Goal: Transaction & Acquisition: Book appointment/travel/reservation

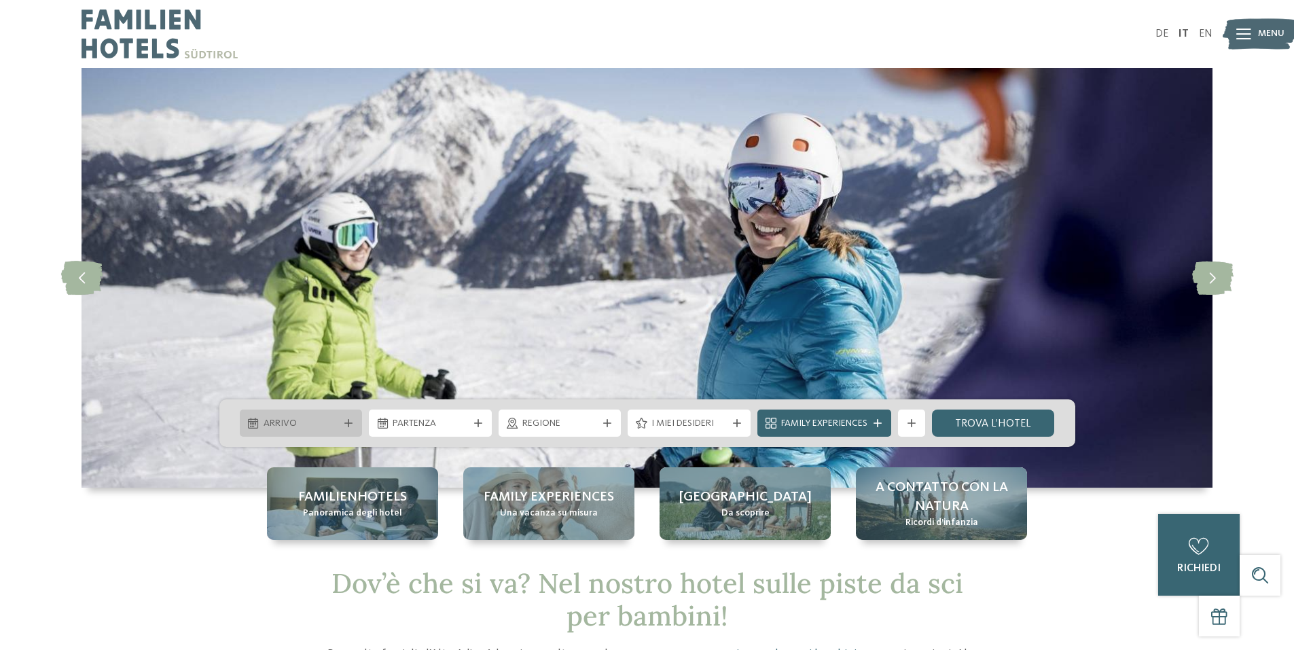
click at [261, 423] on div "Arrivo" at bounding box center [301, 423] width 82 height 15
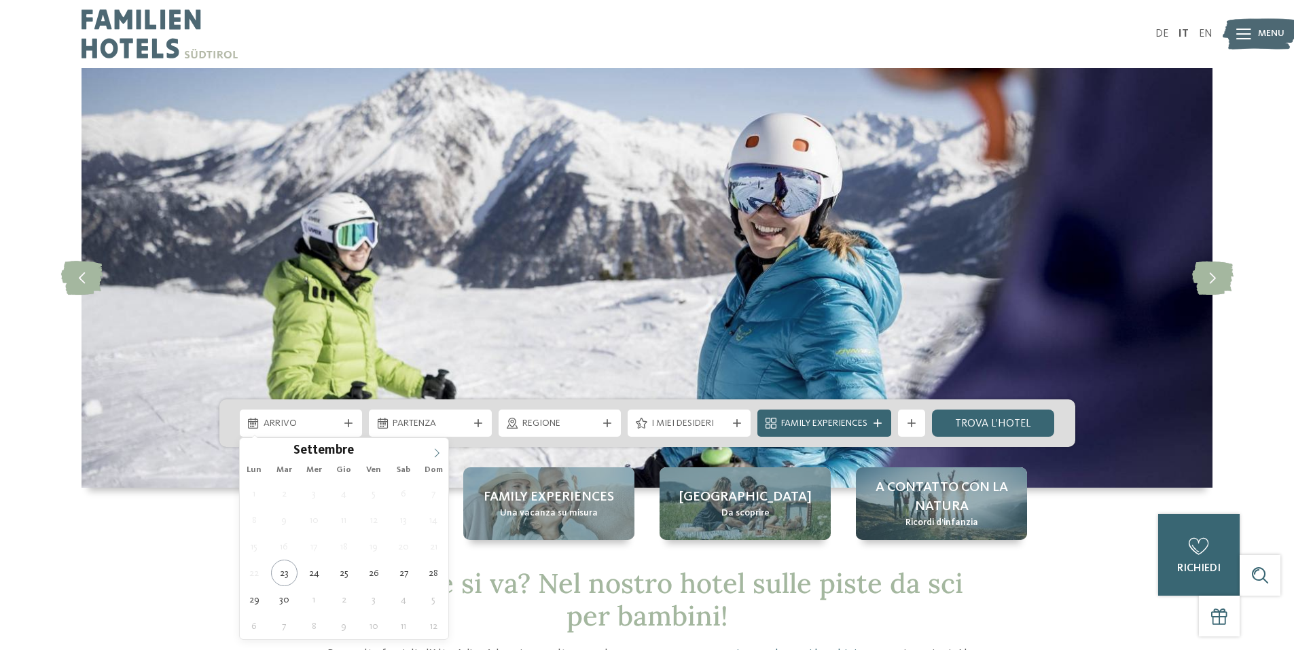
click at [441, 454] on icon at bounding box center [437, 453] width 10 height 10
type input "****"
click at [441, 454] on icon at bounding box center [437, 453] width 10 height 10
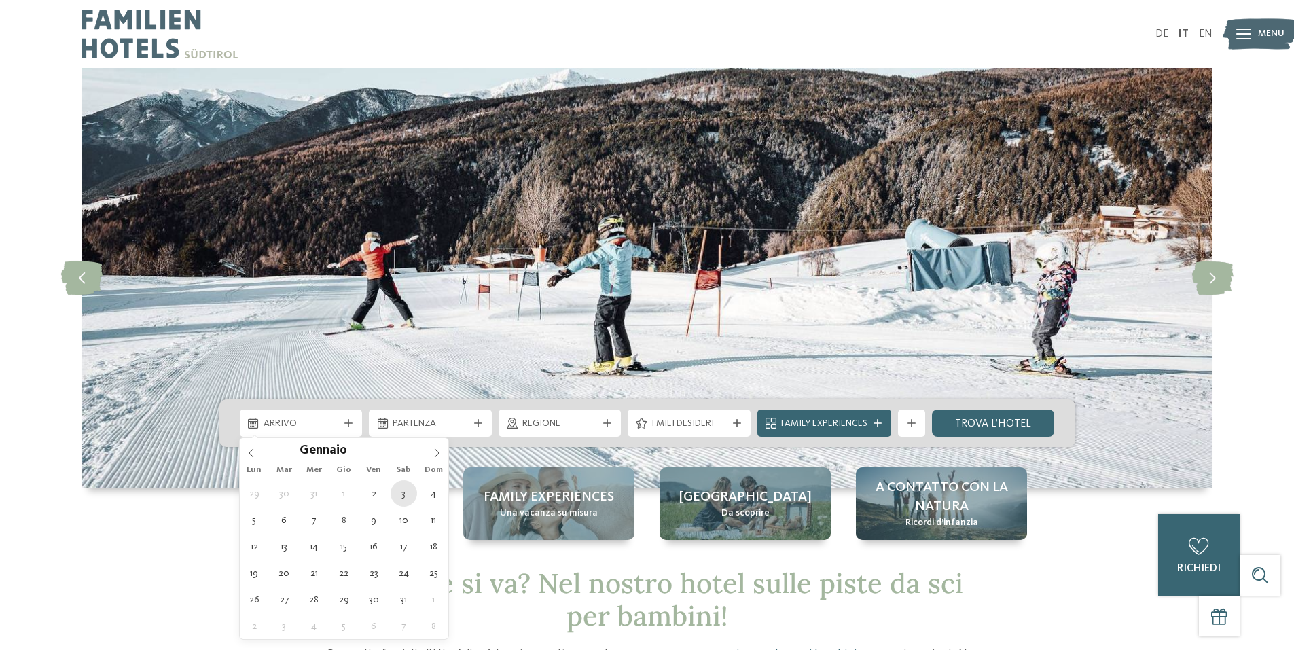
type div "03.01.2026"
type input "****"
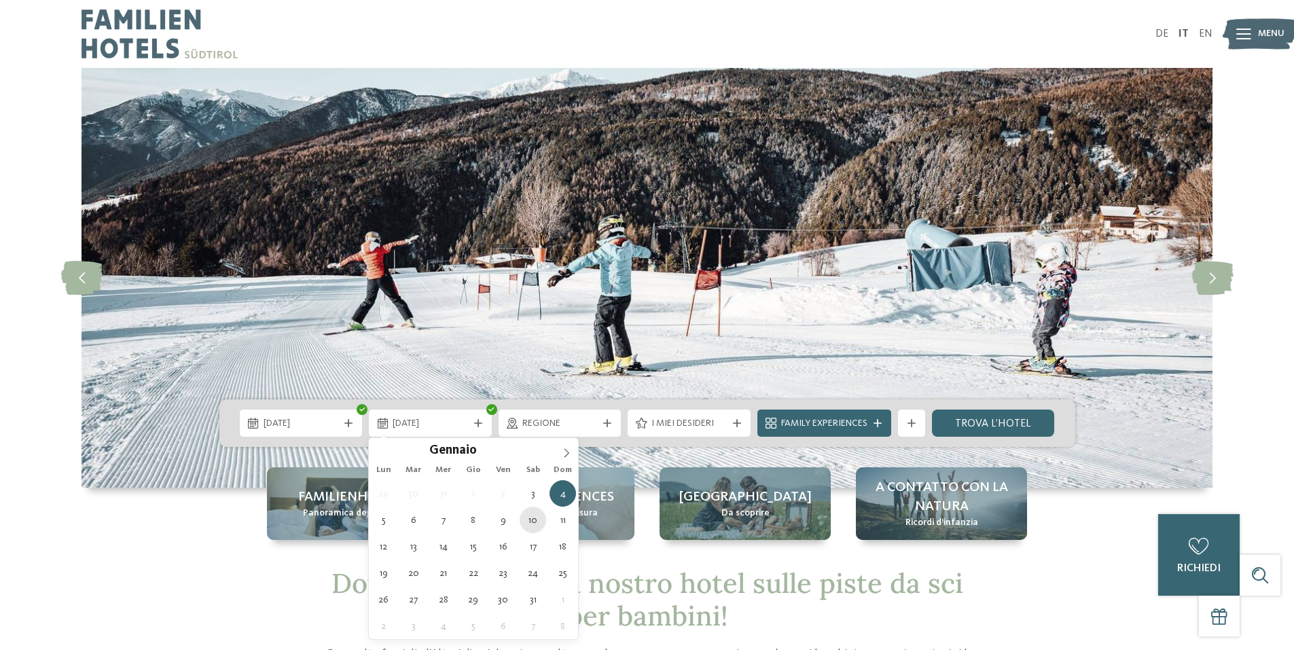
type div "10.01.2026"
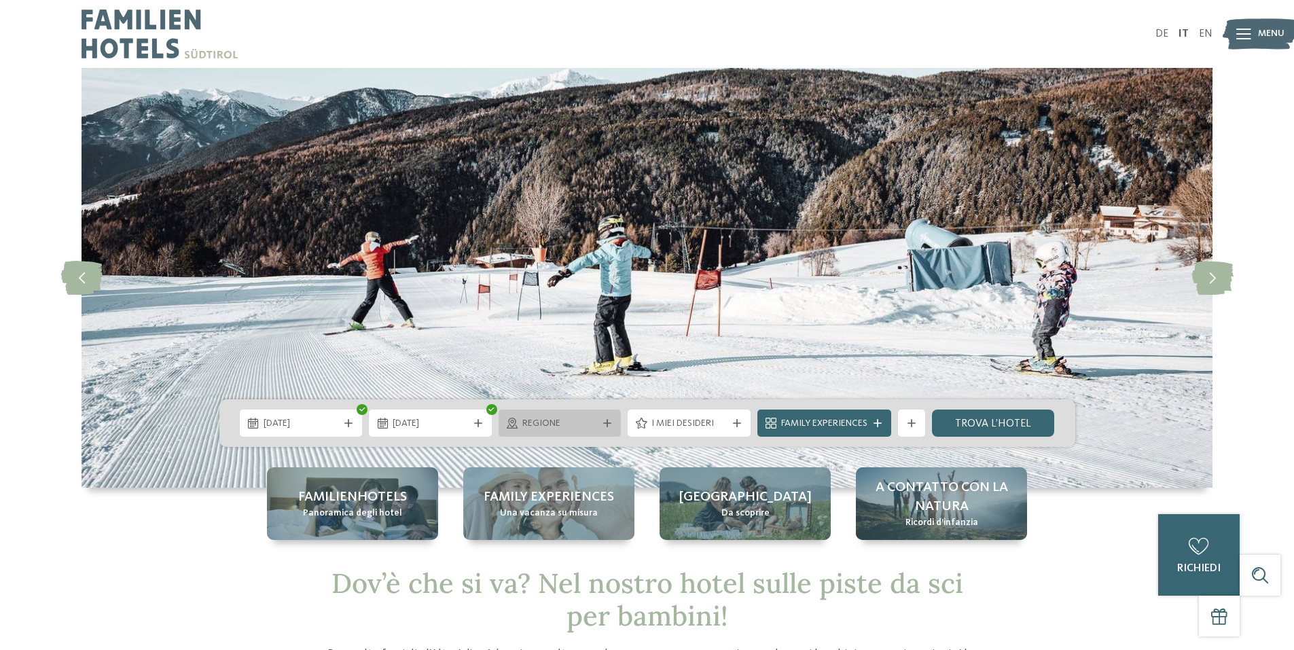
click at [579, 430] on span "Regione" at bounding box center [559, 424] width 75 height 14
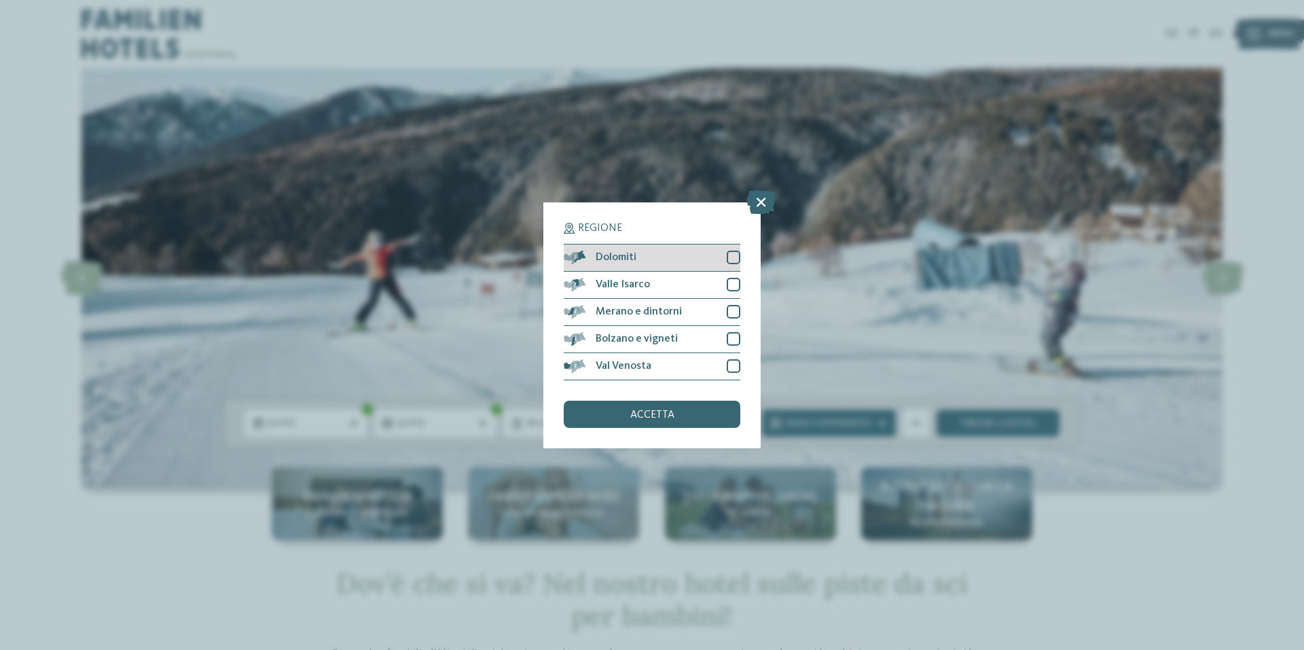
click at [640, 260] on div "Dolomiti" at bounding box center [652, 258] width 177 height 27
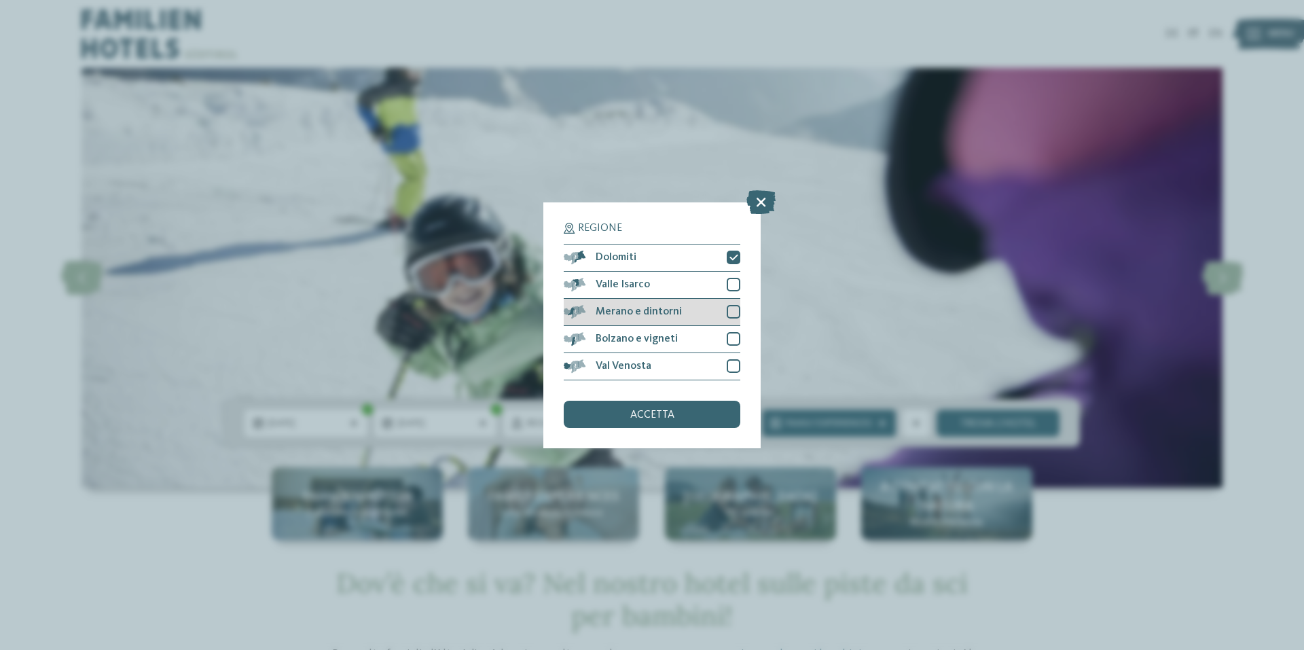
click at [734, 312] on div at bounding box center [734, 312] width 14 height 14
click at [658, 229] on h5 "Regione" at bounding box center [652, 228] width 177 height 11
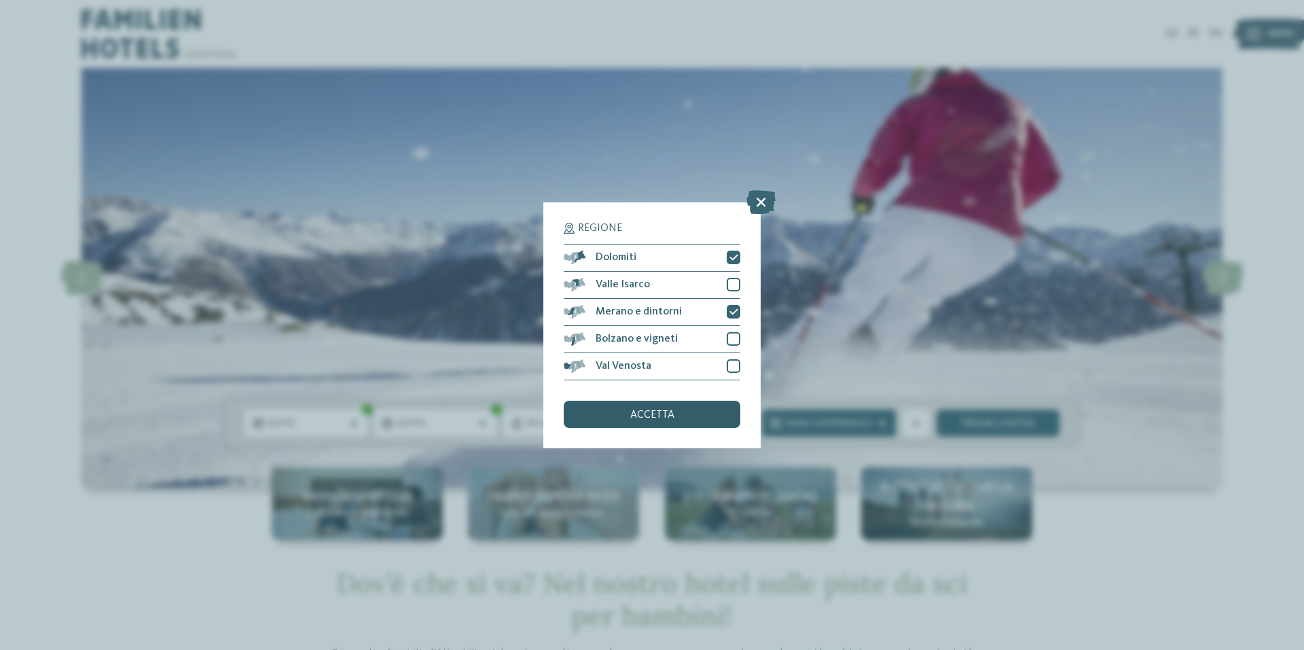
click at [694, 410] on div "accetta" at bounding box center [652, 414] width 177 height 27
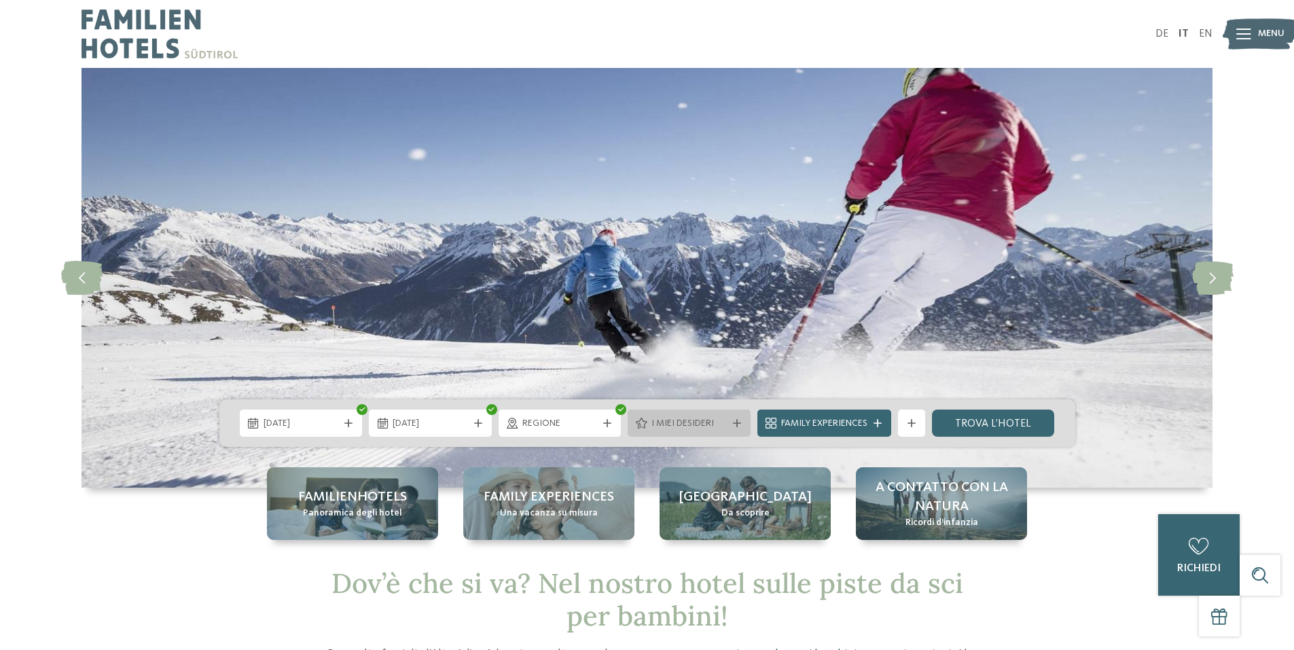
click at [701, 428] on span "I miei desideri" at bounding box center [688, 424] width 75 height 14
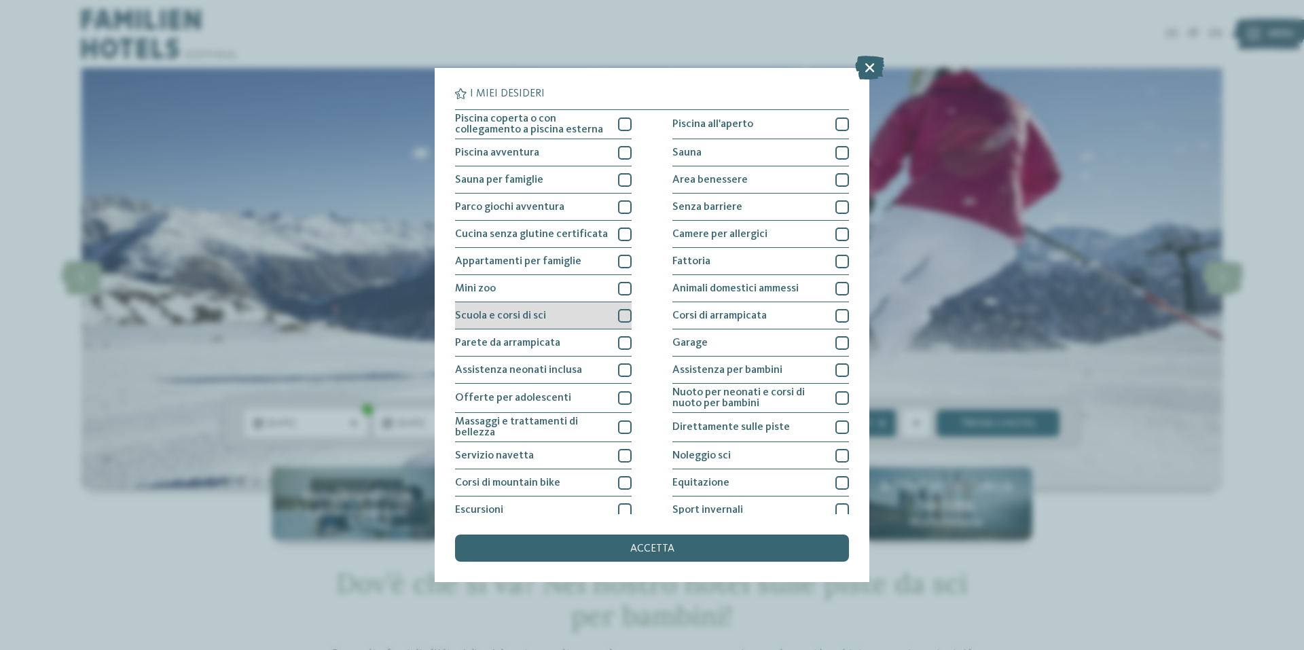
click at [546, 317] on div "Scuola e corsi di sci" at bounding box center [543, 315] width 177 height 27
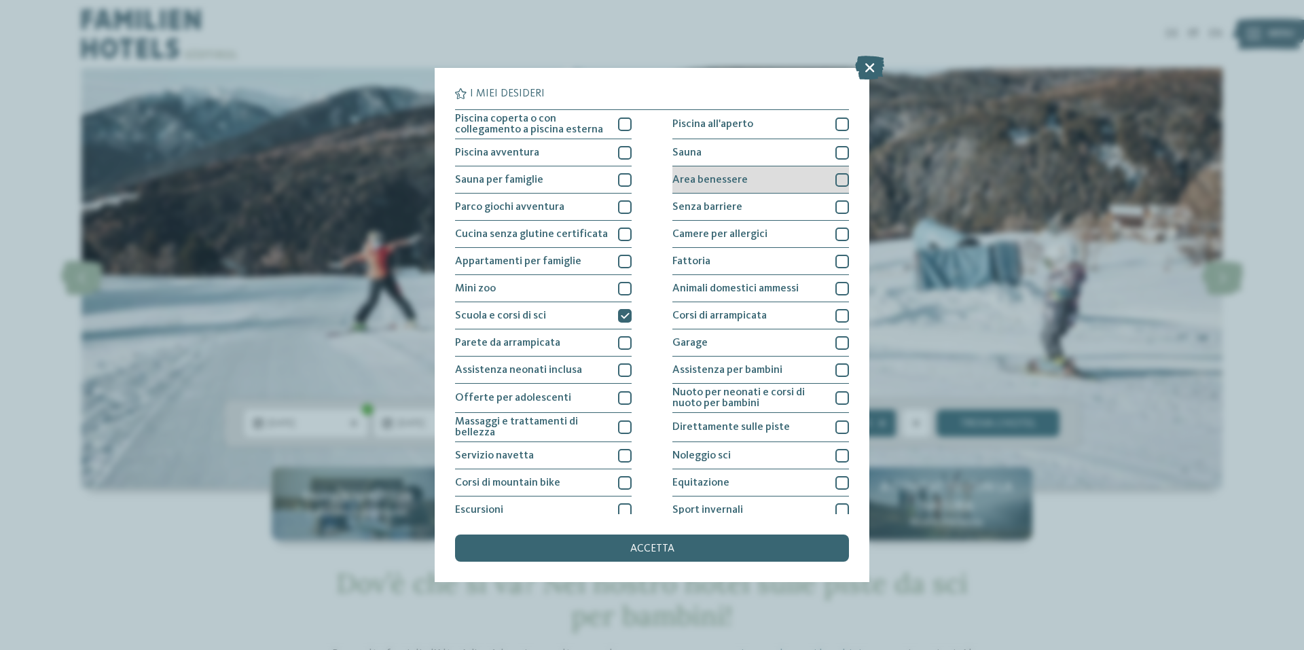
click at [698, 175] on span "Area benessere" at bounding box center [709, 180] width 75 height 11
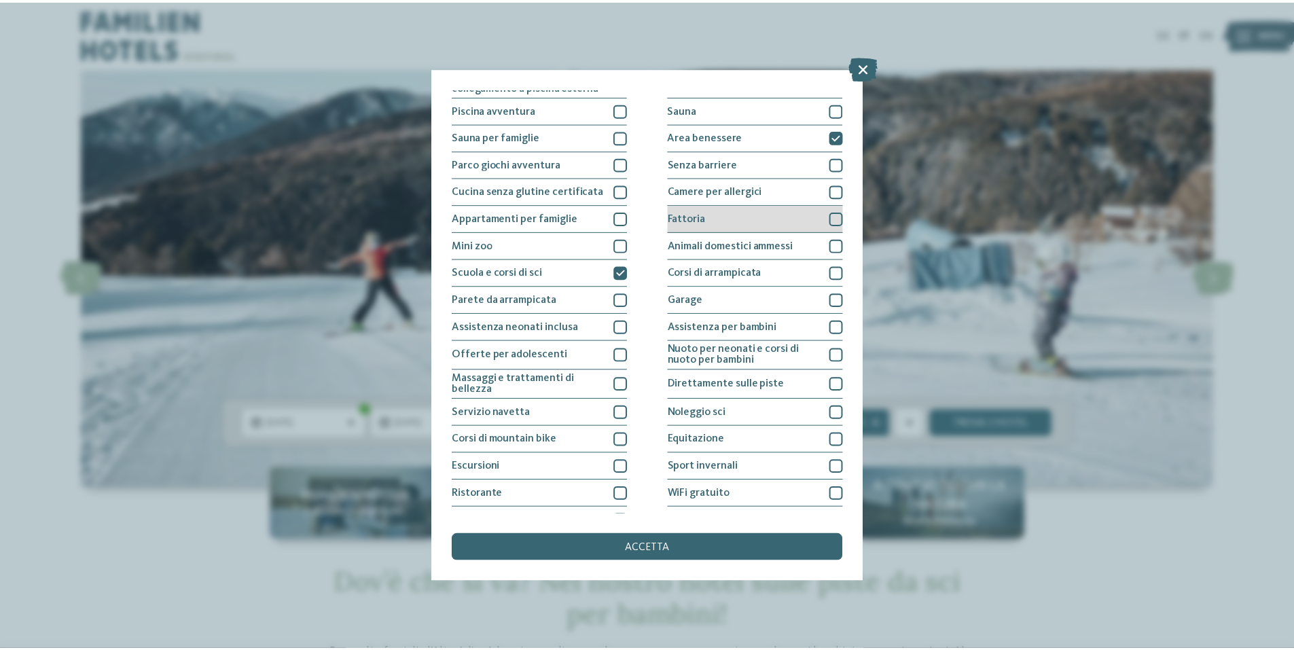
scroll to position [64, 0]
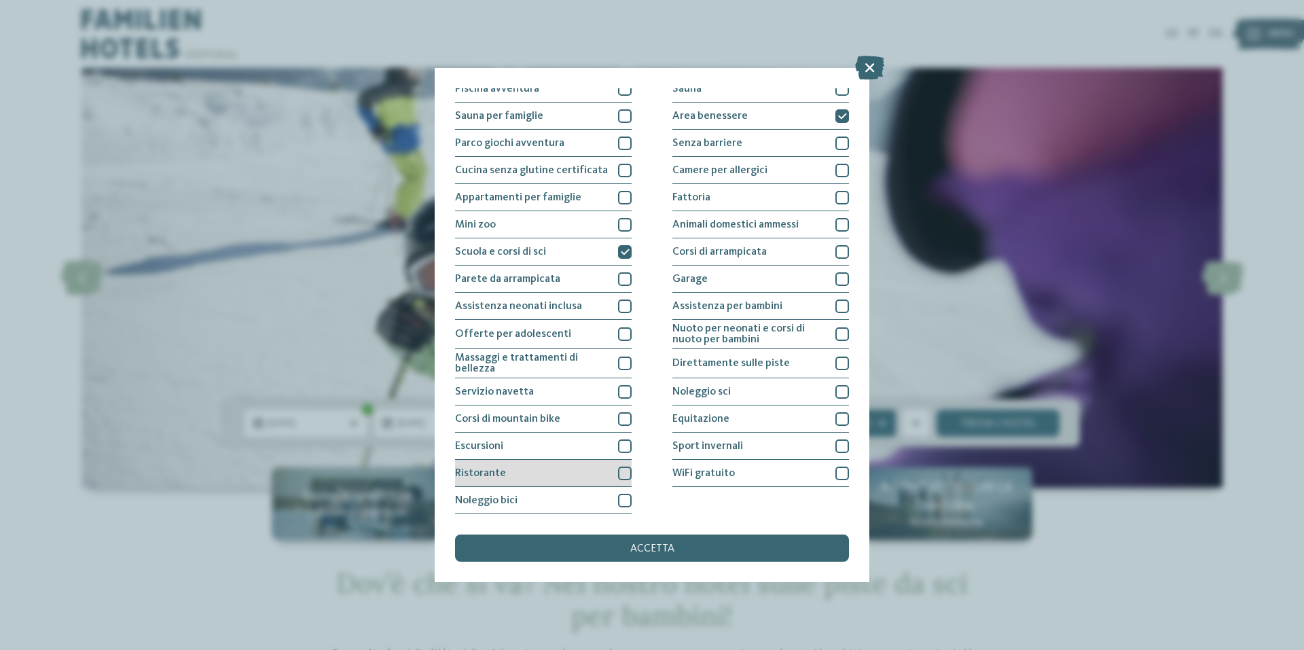
click at [623, 475] on div at bounding box center [625, 474] width 14 height 14
click at [644, 540] on div "accetta" at bounding box center [652, 548] width 394 height 27
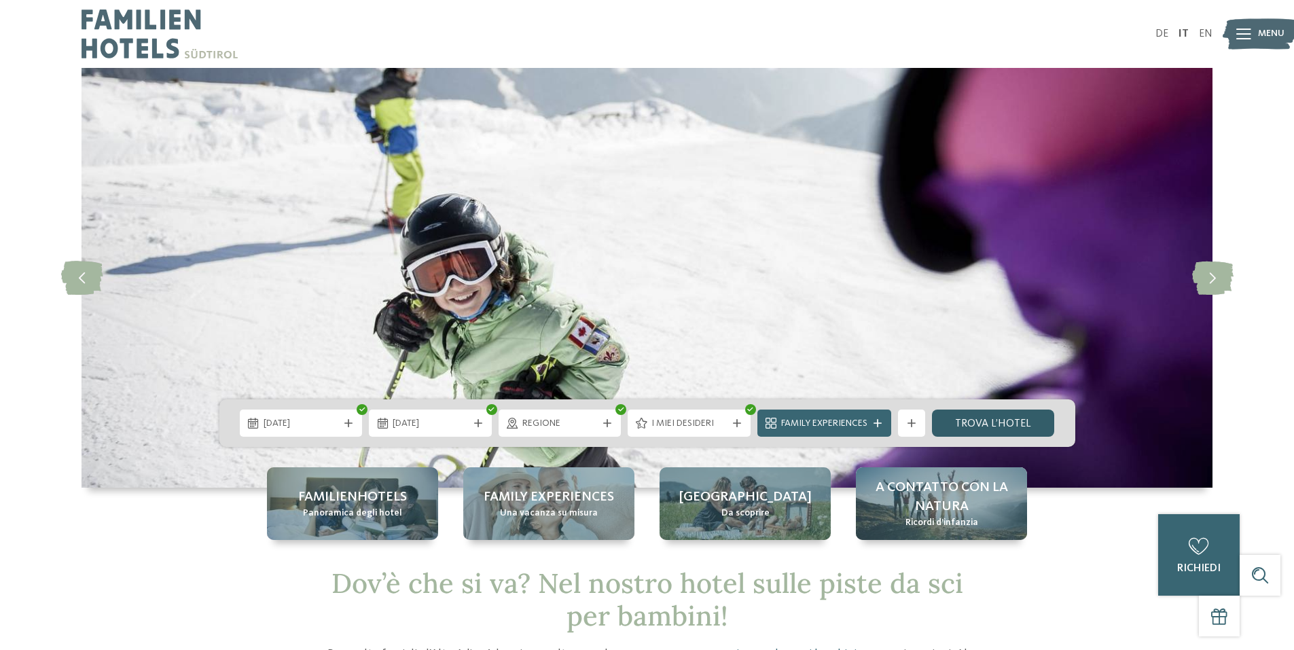
click at [992, 419] on link "trova l’hotel" at bounding box center [993, 423] width 123 height 27
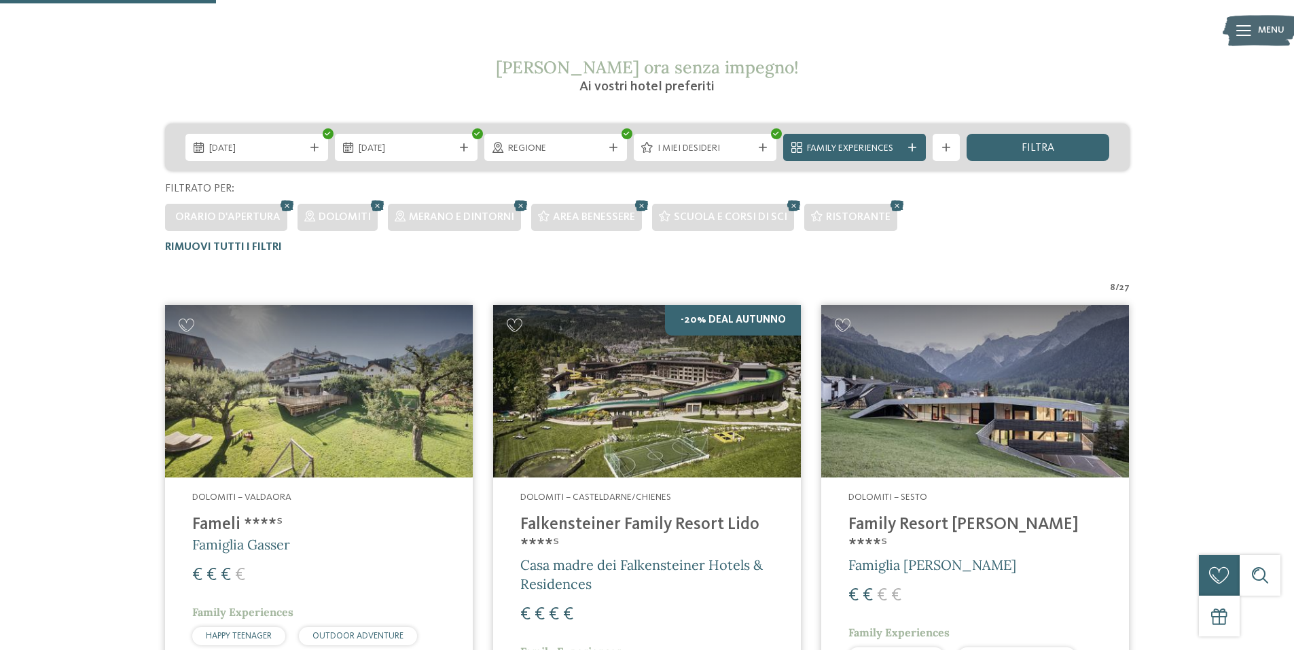
scroll to position [437, 0]
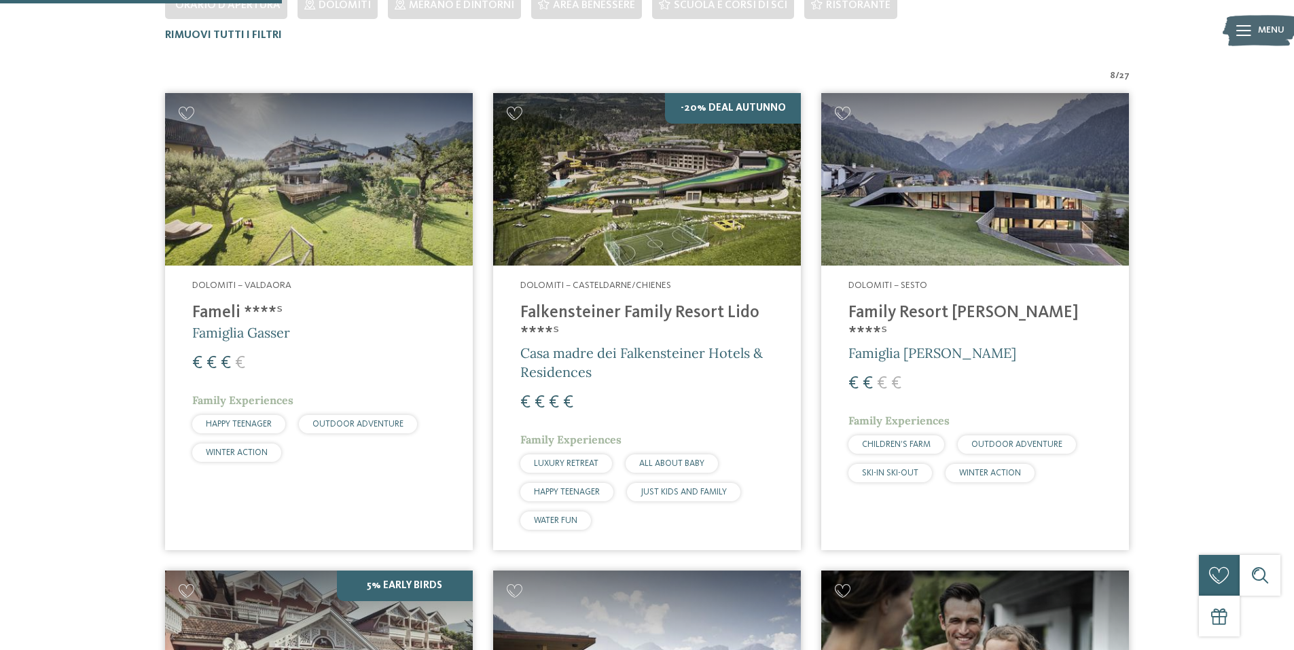
click at [355, 212] on img at bounding box center [319, 179] width 308 height 173
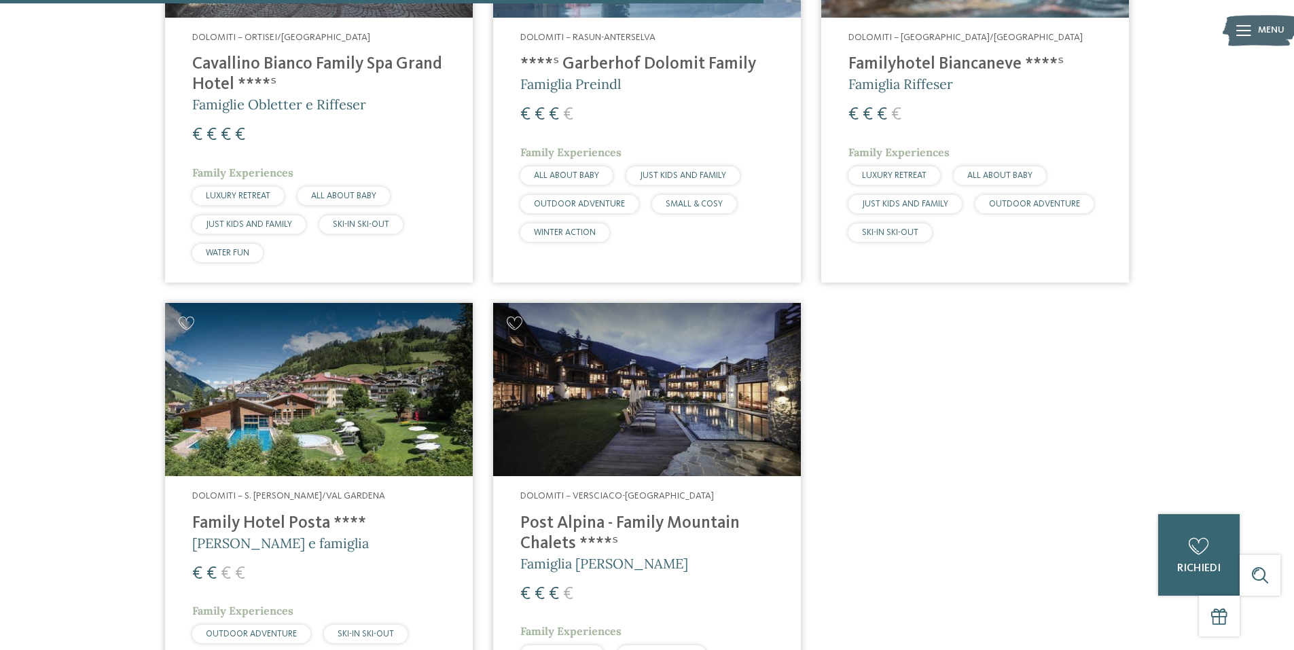
scroll to position [1185, 0]
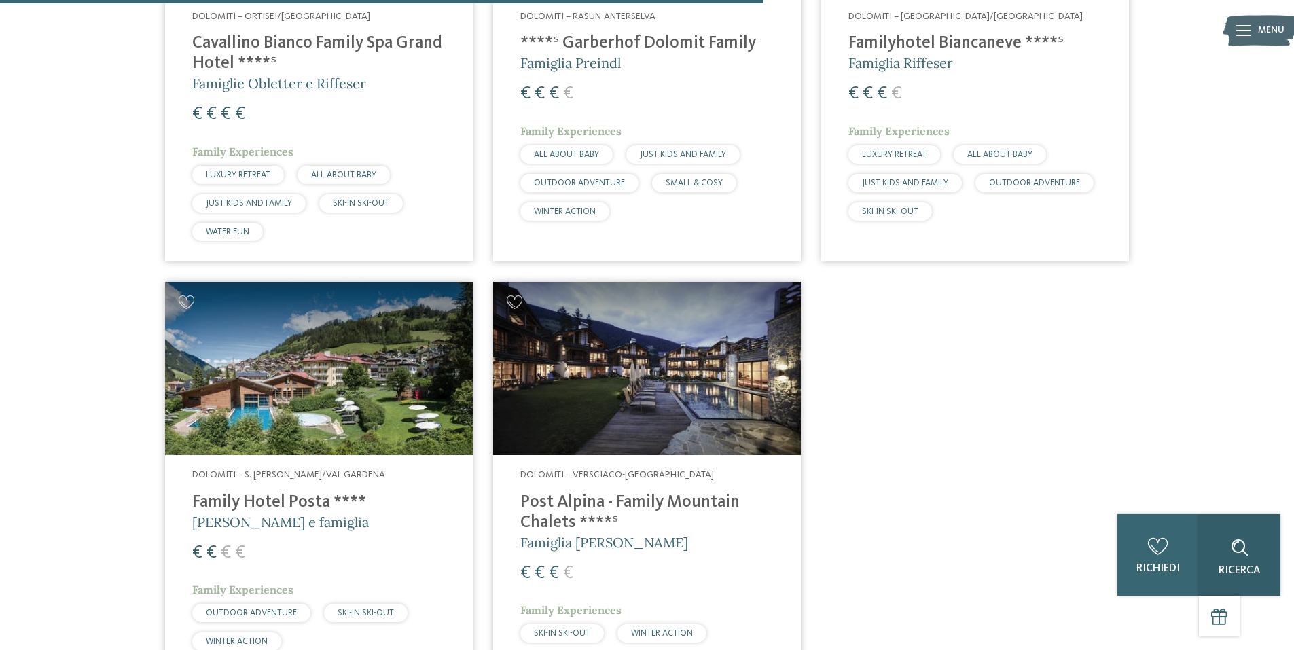
click at [1242, 569] on span "Ricerca" at bounding box center [1240, 570] width 42 height 11
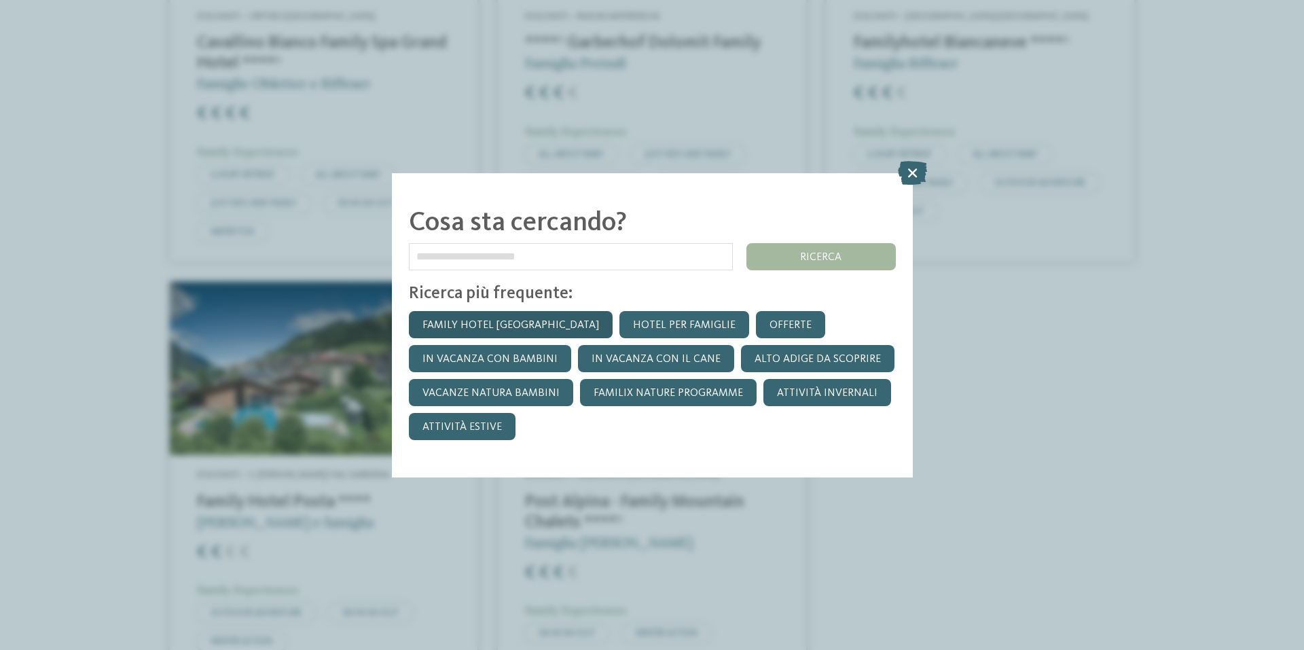
click at [462, 324] on link "Family hotel [GEOGRAPHIC_DATA]" at bounding box center [511, 324] width 204 height 27
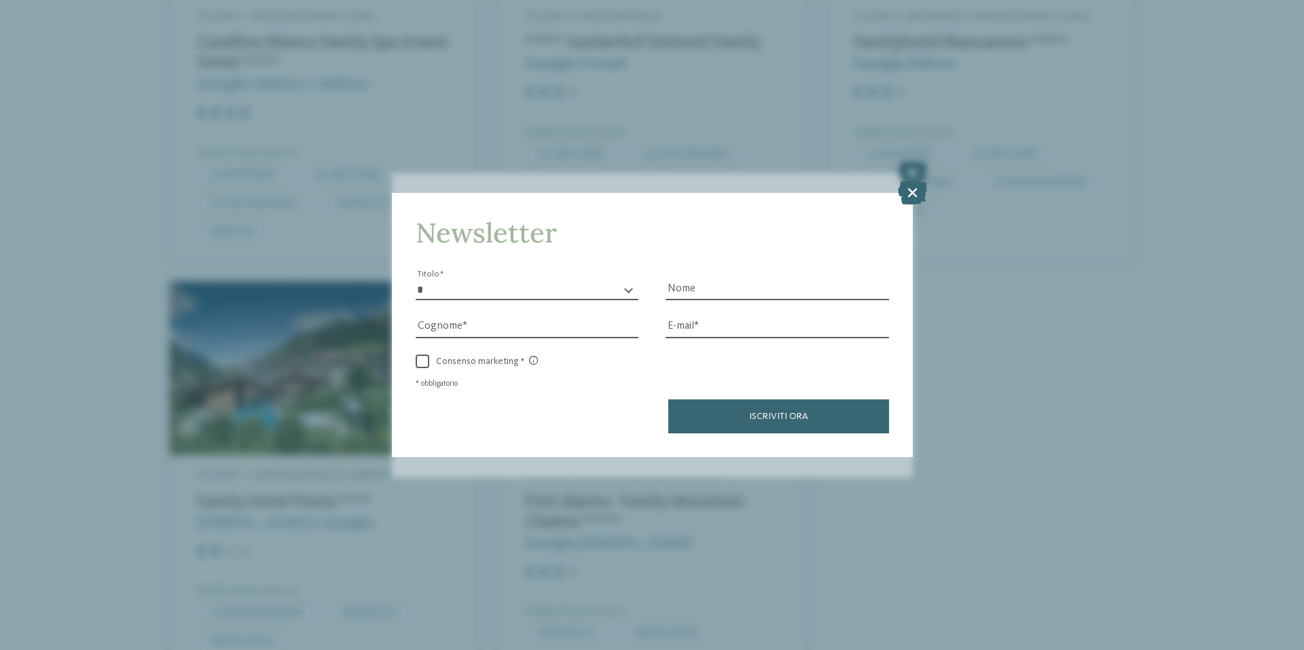
click at [572, 279] on div "* ****** ******* ******** ****** Titolo" at bounding box center [527, 281] width 223 height 37
click at [918, 183] on icon at bounding box center [912, 193] width 29 height 24
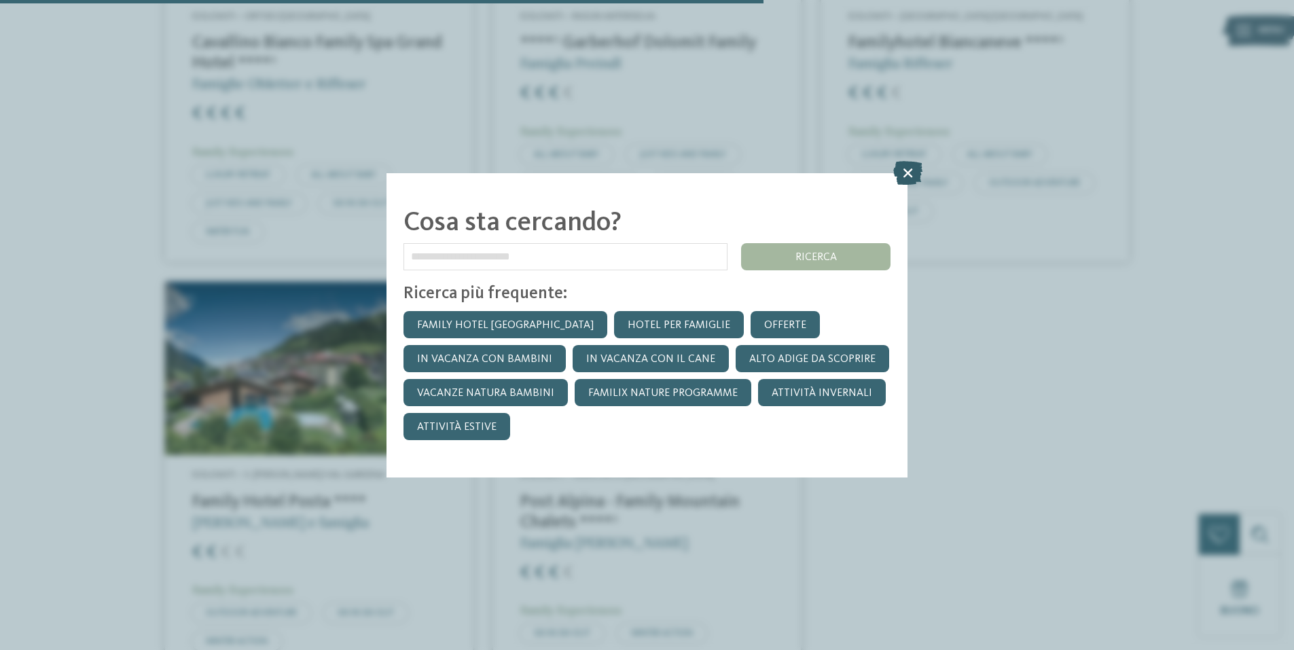
click at [906, 163] on icon at bounding box center [907, 172] width 29 height 24
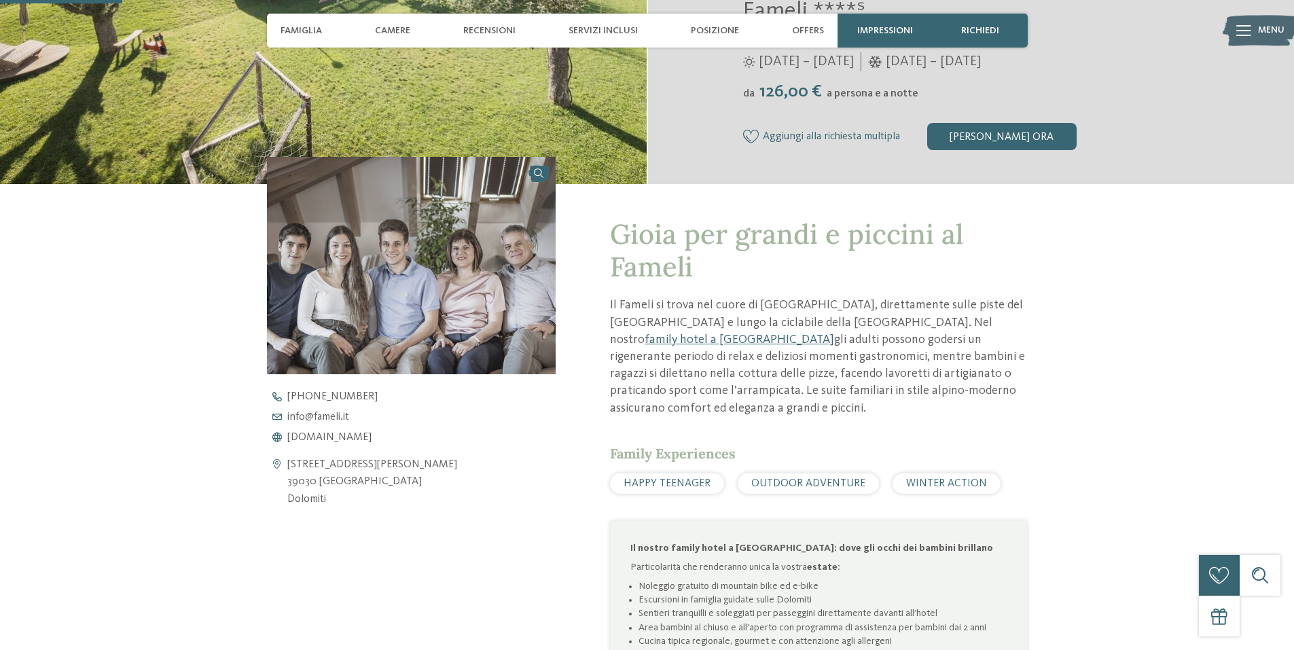
scroll to position [408, 0]
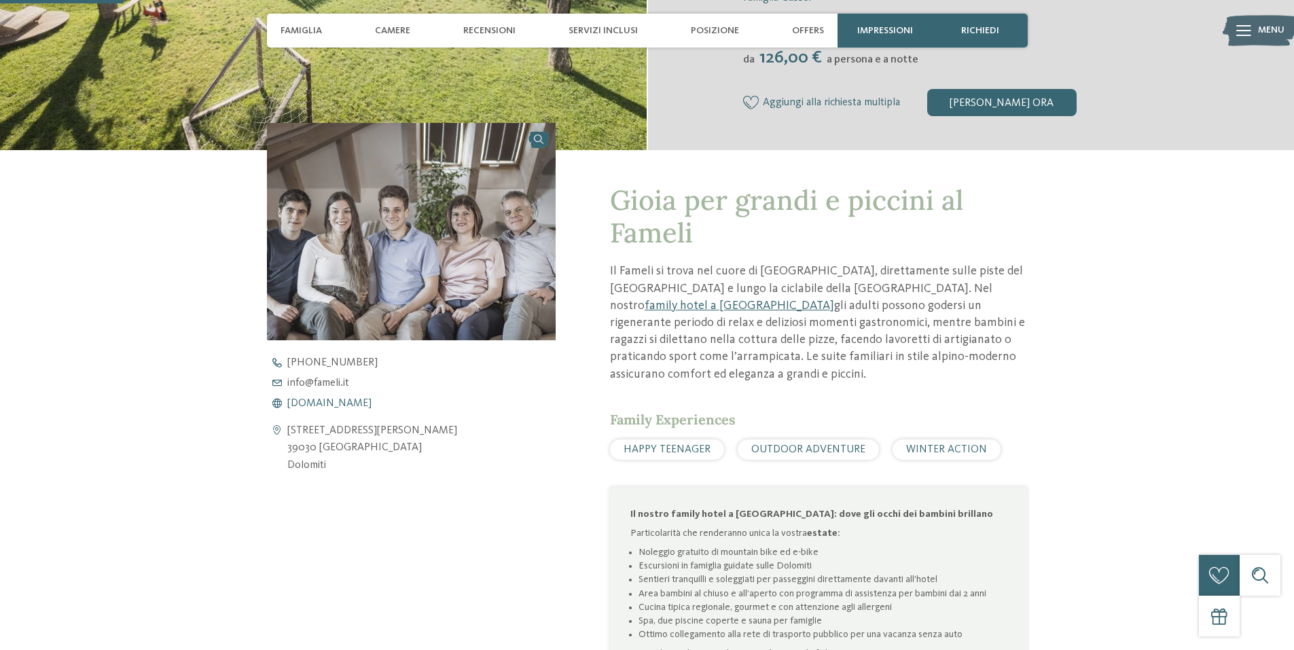
click at [327, 401] on span "www.fameli.it" at bounding box center [329, 403] width 84 height 11
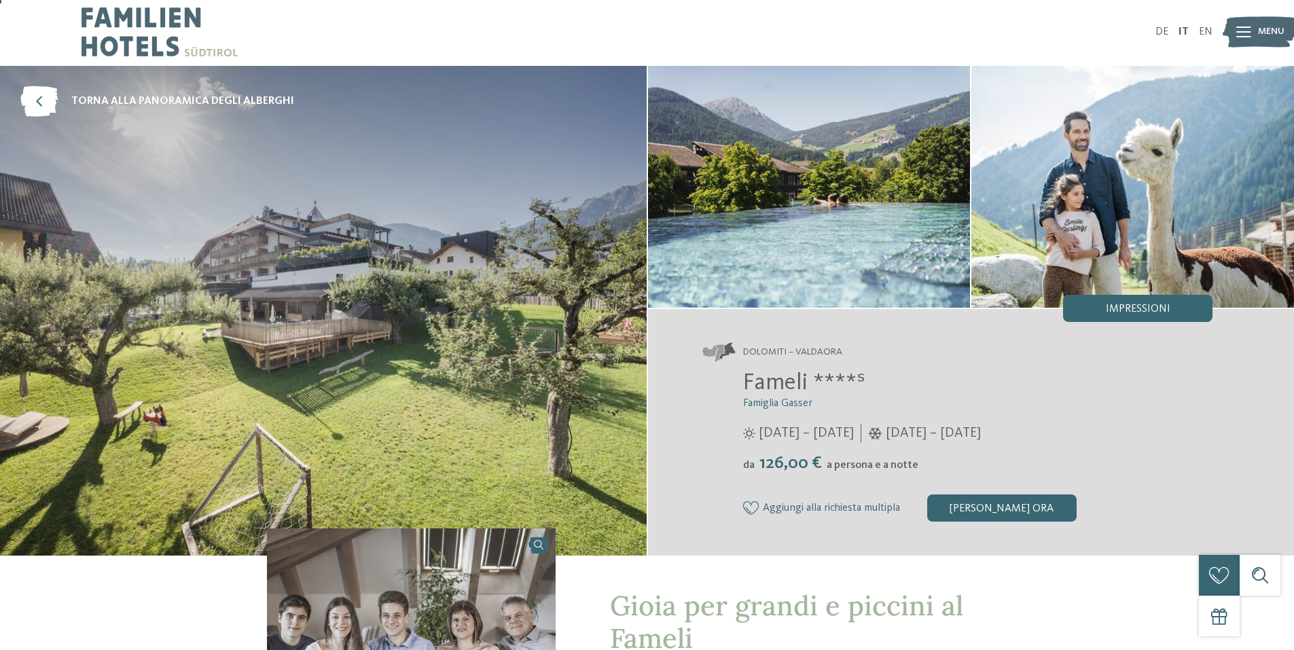
scroll to position [0, 0]
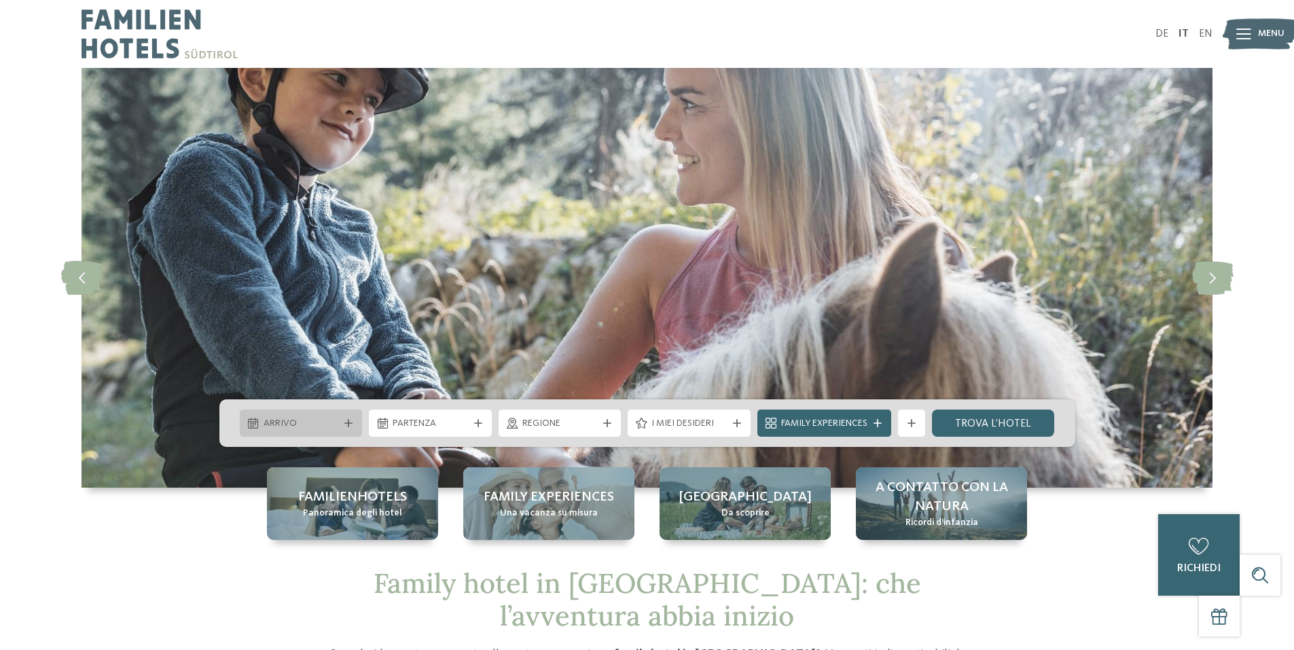
click at [322, 424] on span "Arrivo" at bounding box center [301, 424] width 75 height 14
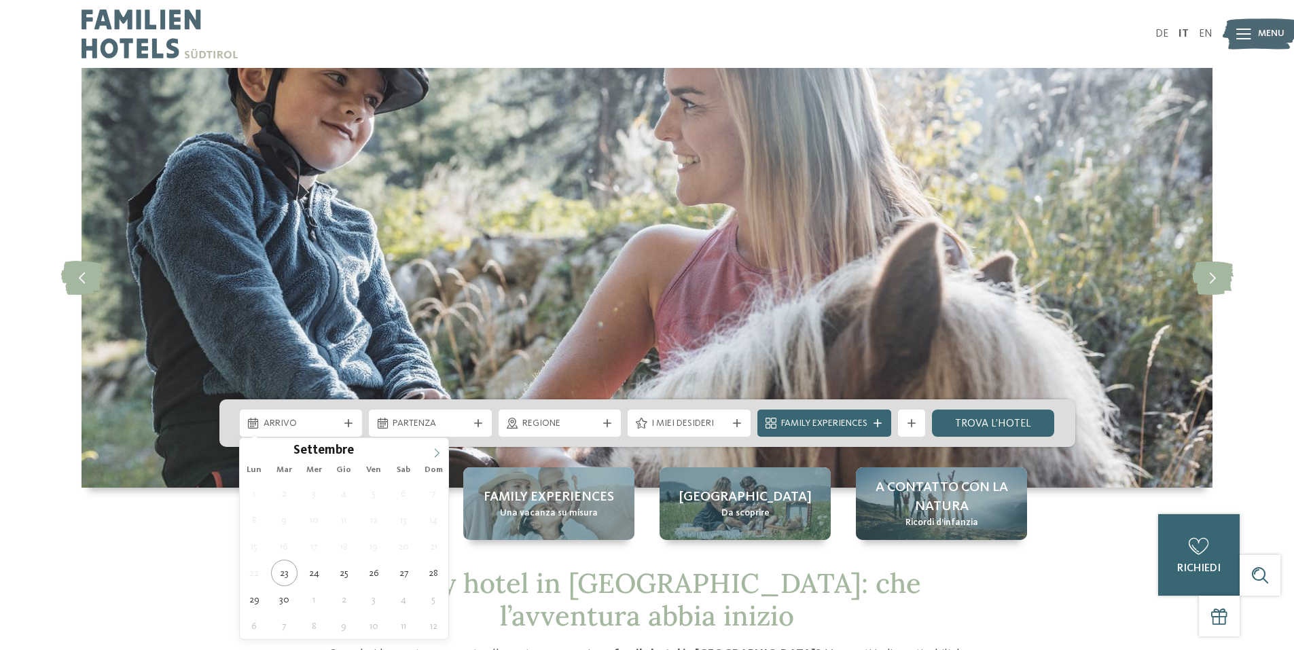
click at [437, 444] on span at bounding box center [436, 449] width 23 height 23
type input "****"
click at [437, 444] on span at bounding box center [436, 449] width 23 height 23
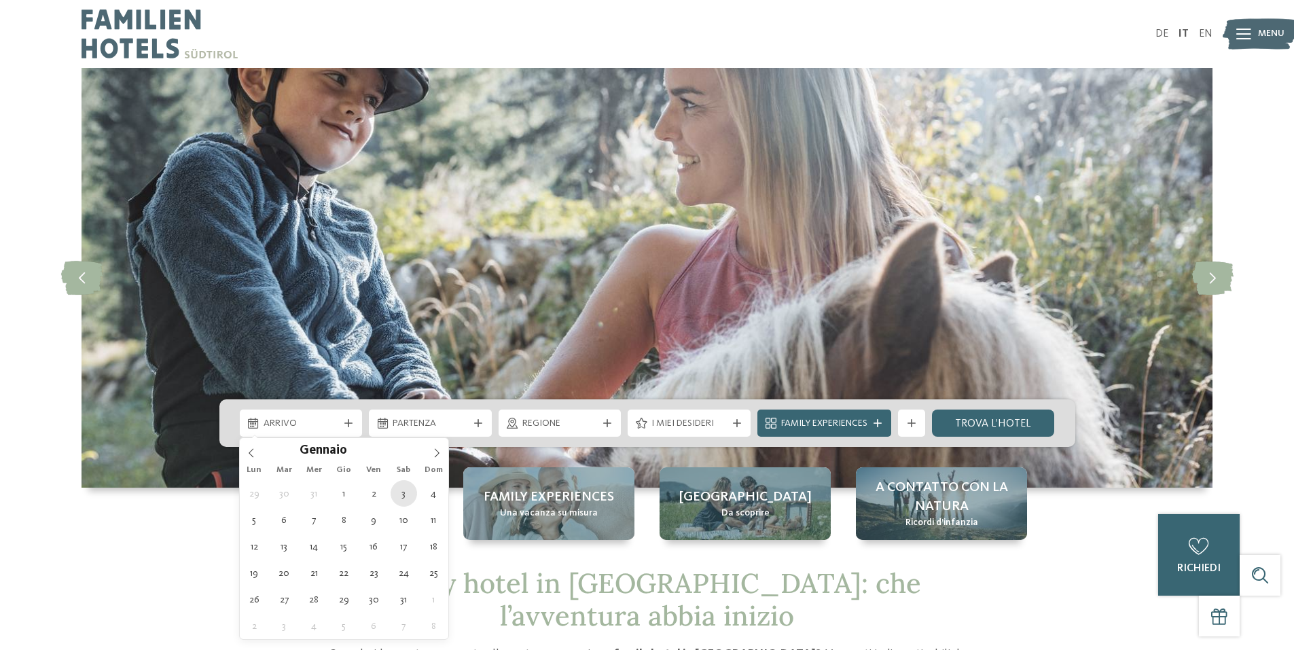
type div "03.01.2026"
type input "****"
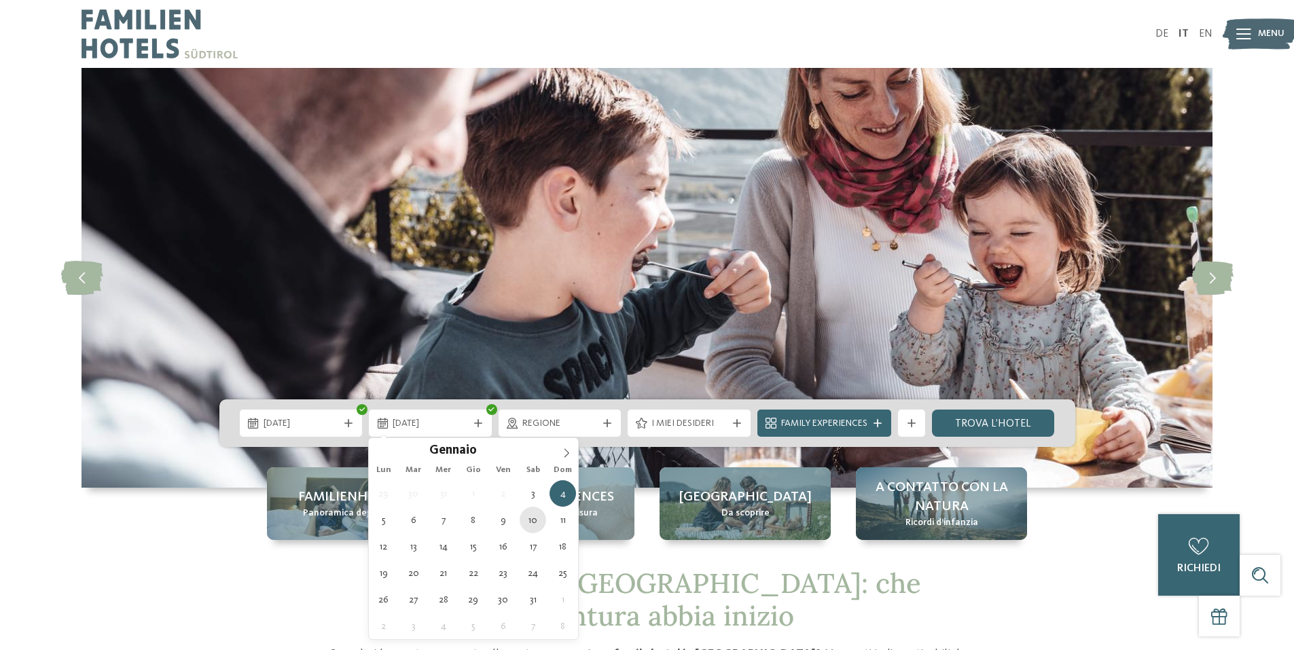
type div "10.01.2026"
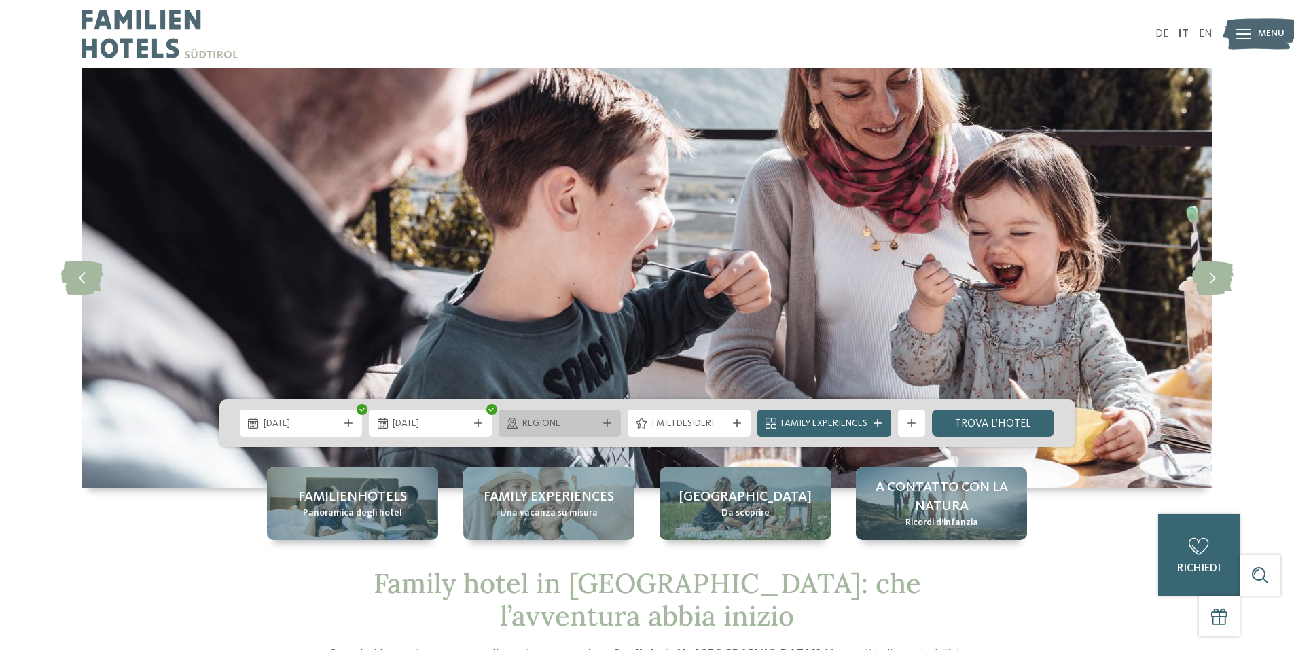
click at [600, 433] on div "Regione" at bounding box center [560, 423] width 123 height 27
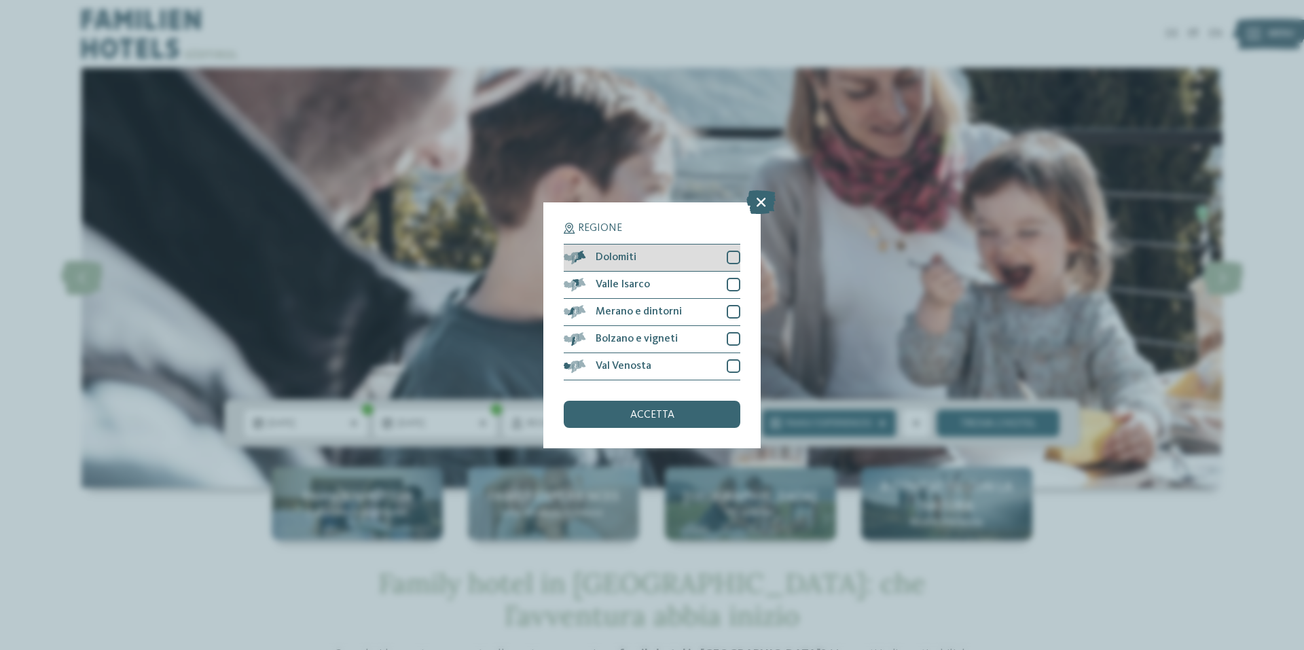
click at [647, 246] on div "Dolomiti" at bounding box center [652, 258] width 177 height 27
click at [662, 407] on div "accetta" at bounding box center [652, 414] width 177 height 27
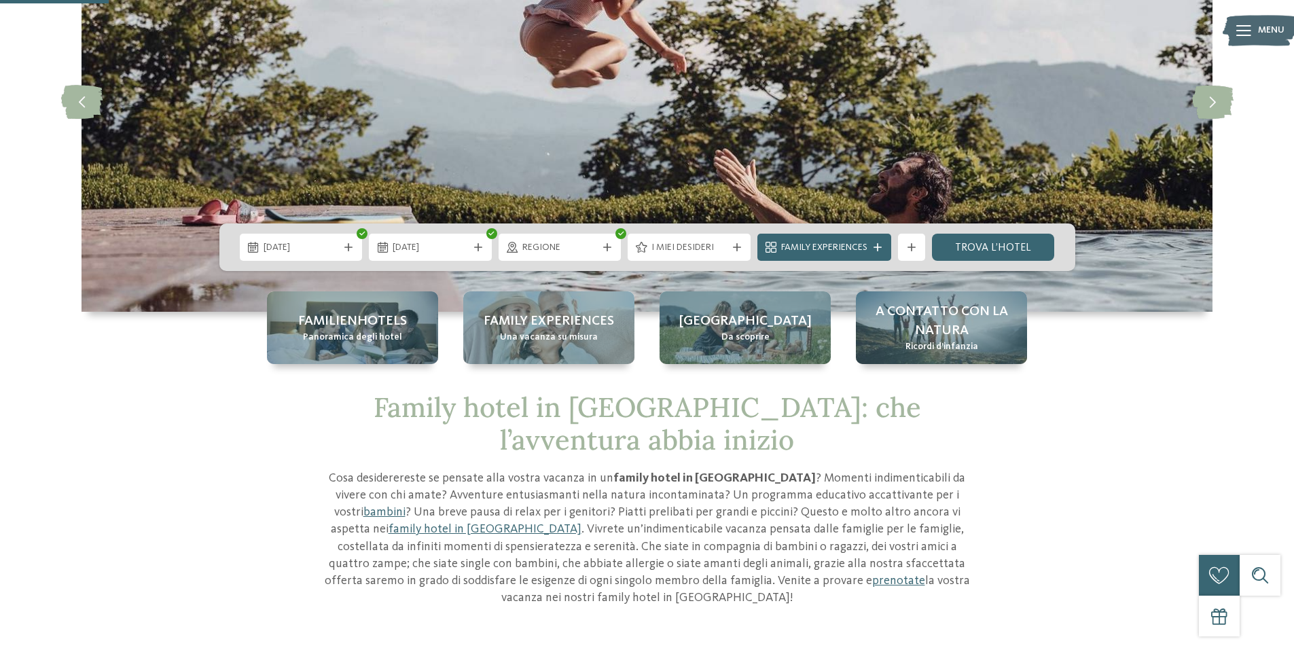
scroll to position [340, 0]
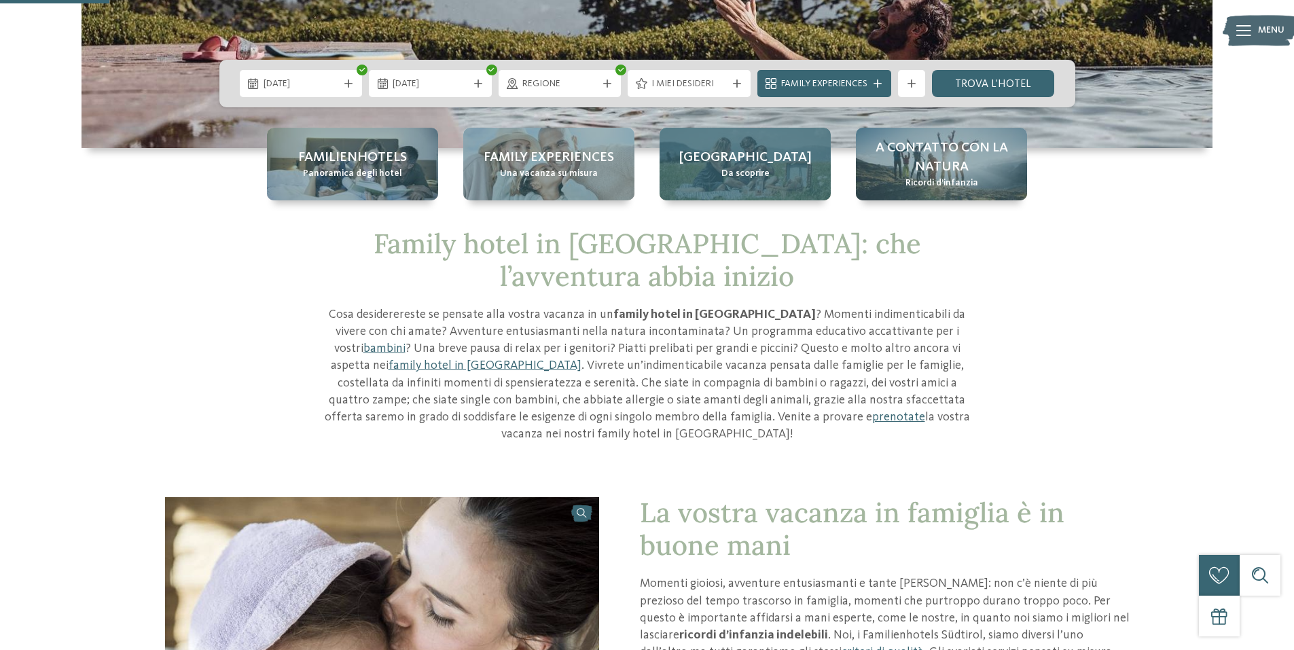
click at [776, 191] on div "Alto Adige Da scoprire" at bounding box center [745, 164] width 171 height 73
click at [774, 177] on div "Alto Adige Da scoprire" at bounding box center [745, 164] width 171 height 73
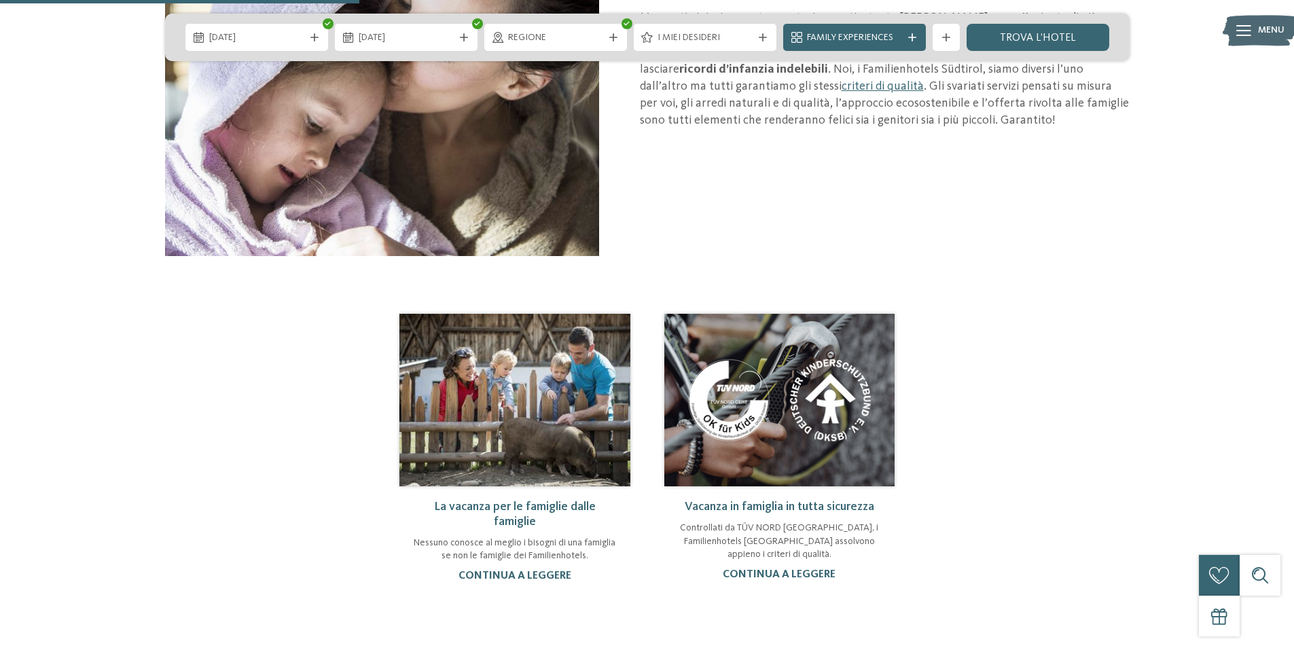
scroll to position [1223, 0]
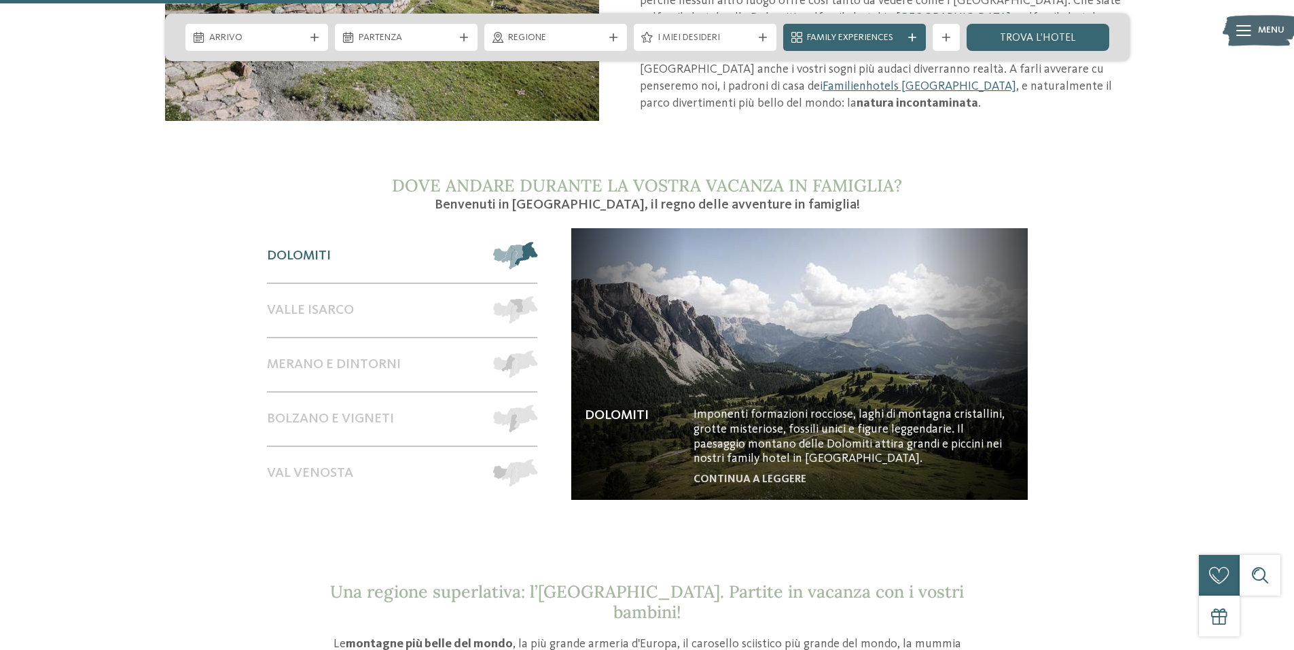
scroll to position [1155, 0]
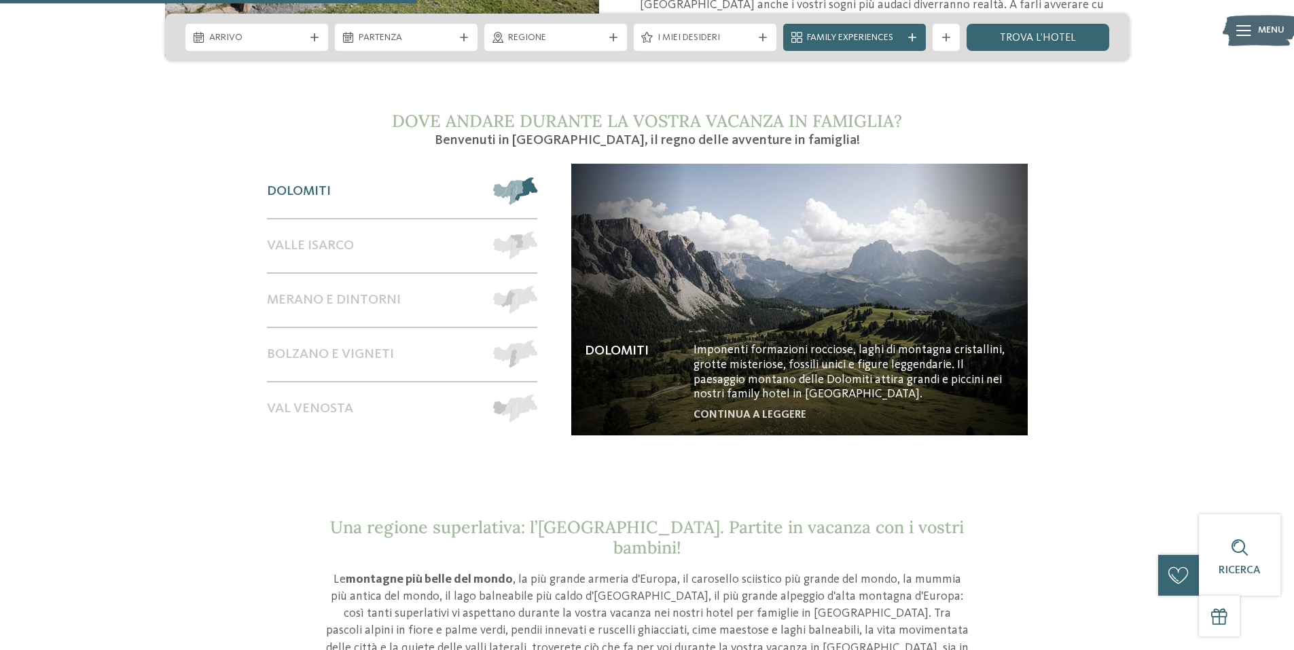
click at [537, 177] on span at bounding box center [537, 191] width 0 height 28
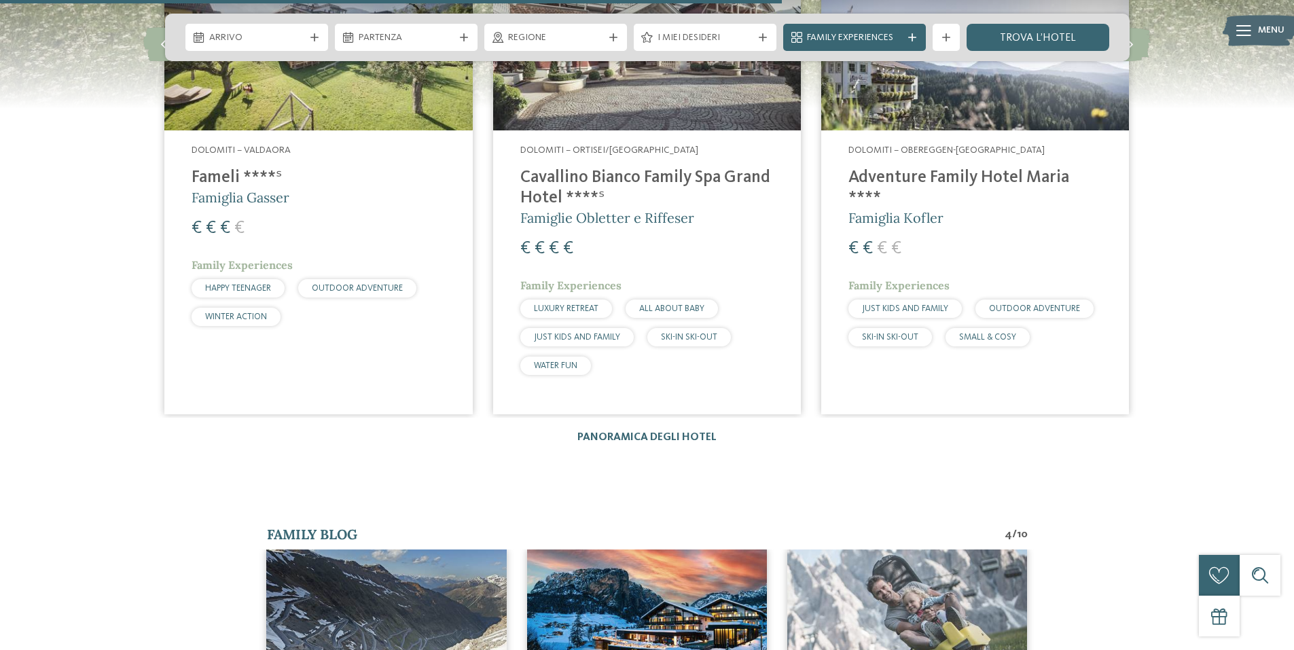
scroll to position [2038, 0]
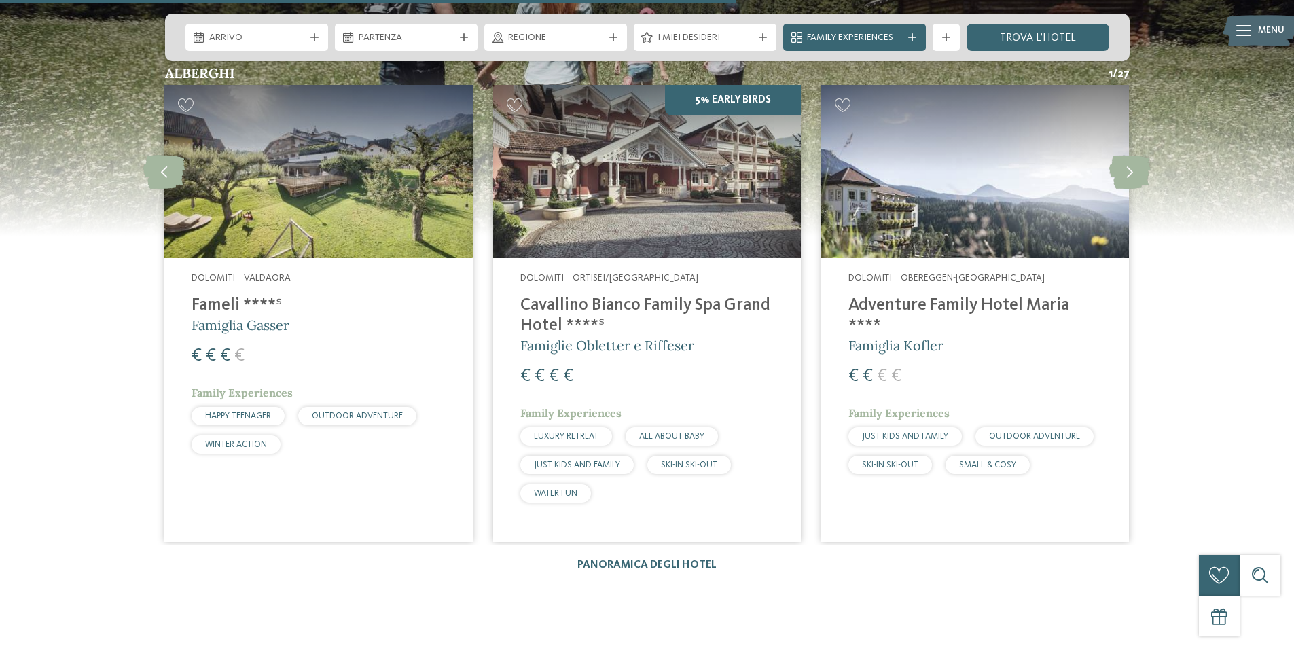
click at [686, 159] on img at bounding box center [647, 171] width 308 height 173
click at [992, 144] on img at bounding box center [975, 171] width 308 height 173
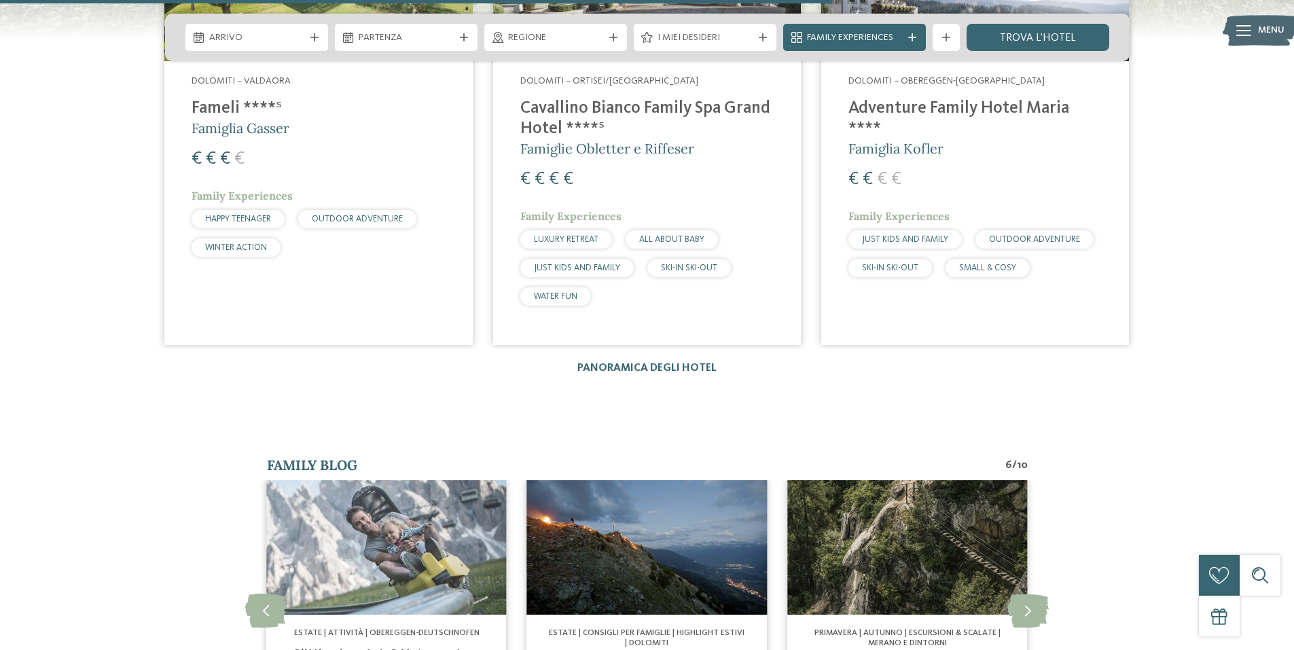
scroll to position [2310, 0]
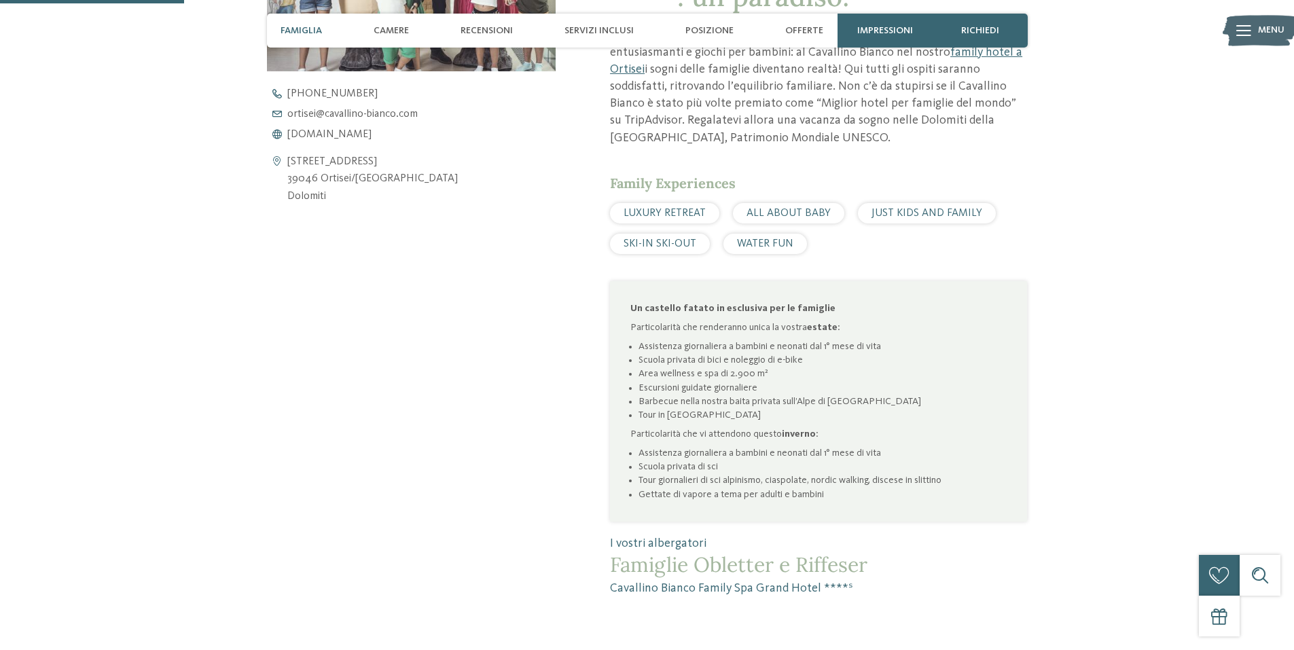
scroll to position [679, 0]
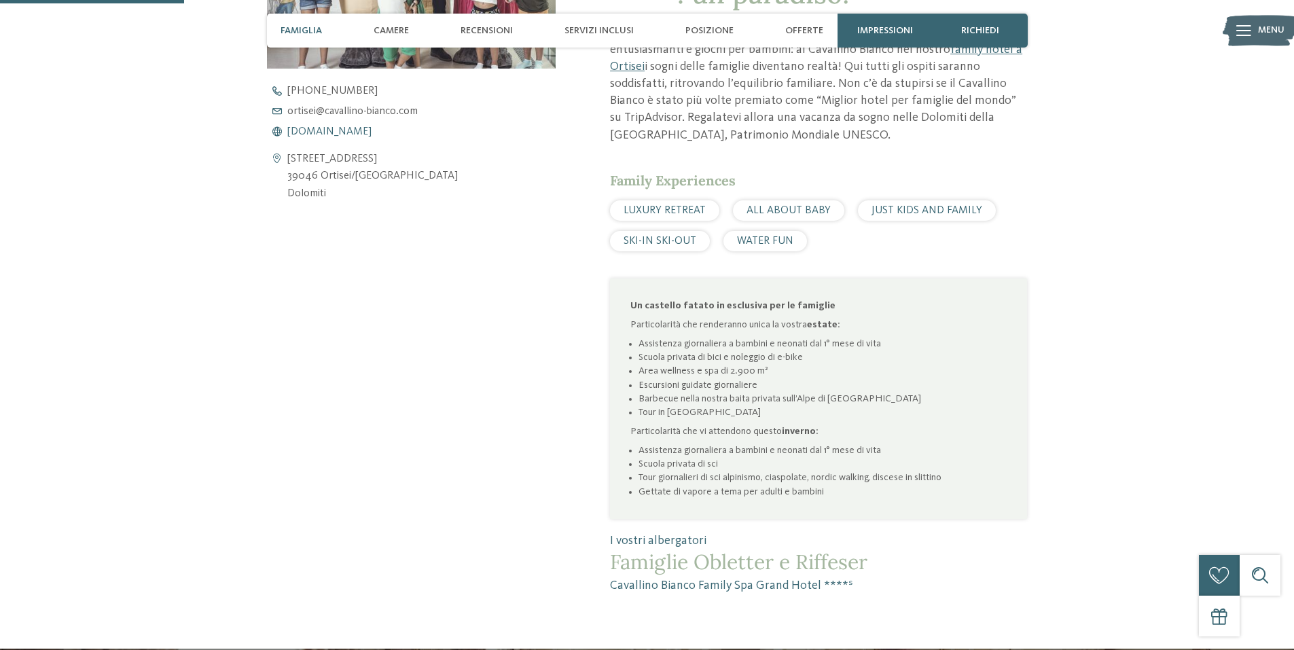
click at [365, 130] on span "[DOMAIN_NAME]" at bounding box center [329, 131] width 84 height 11
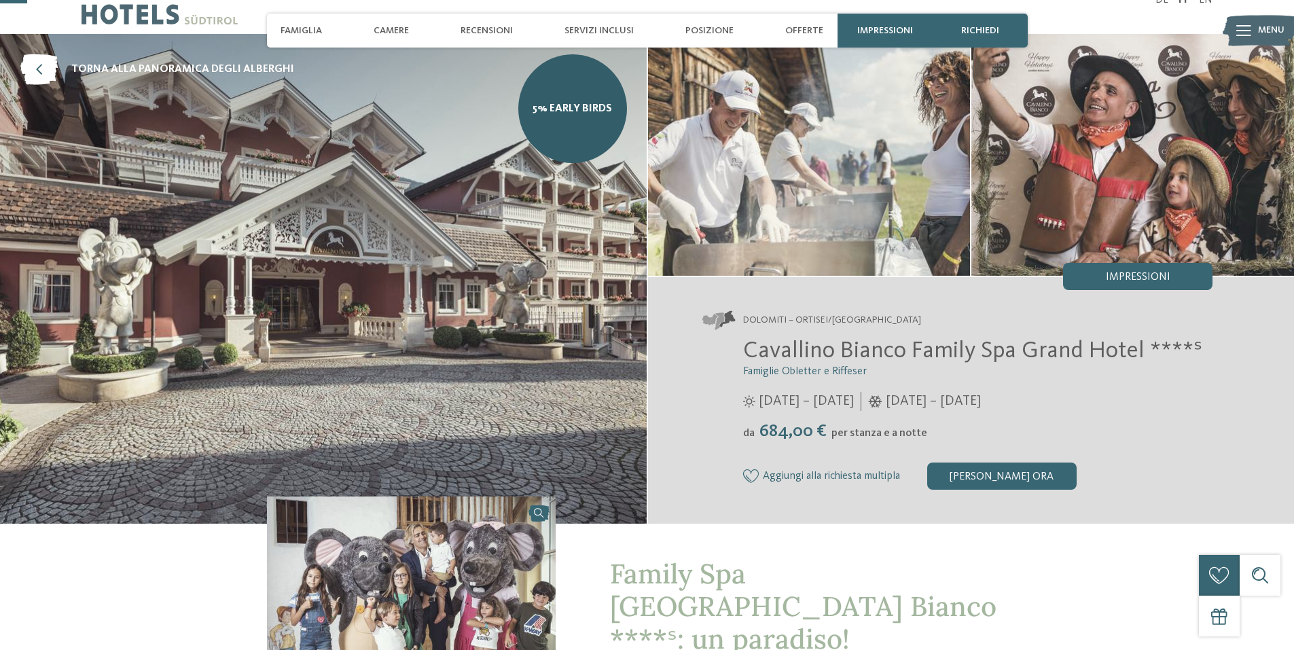
scroll to position [0, 0]
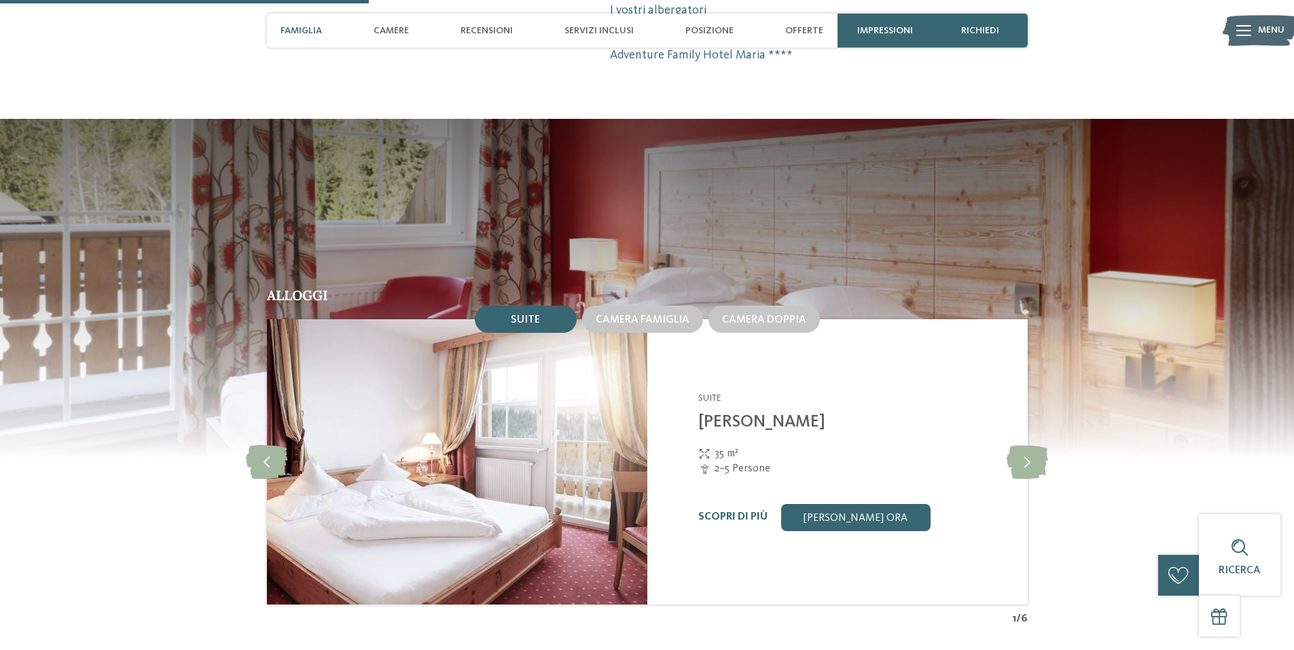
scroll to position [1155, 0]
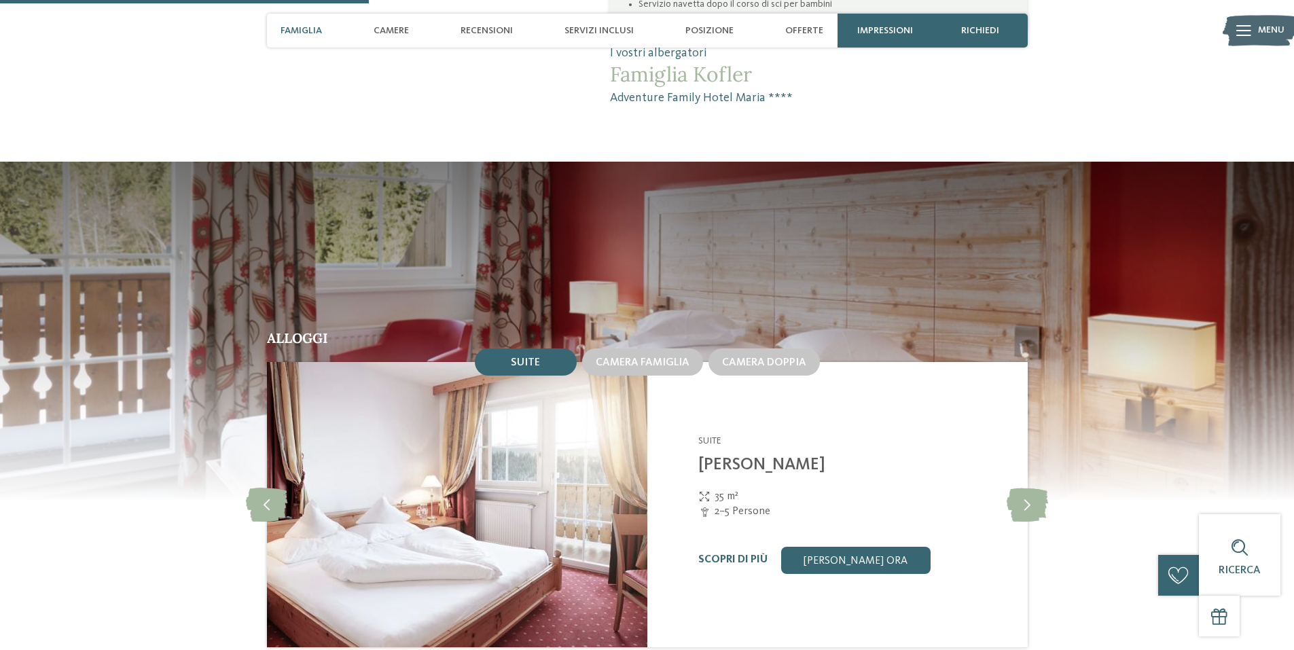
click at [1254, 33] on img at bounding box center [1260, 30] width 75 height 37
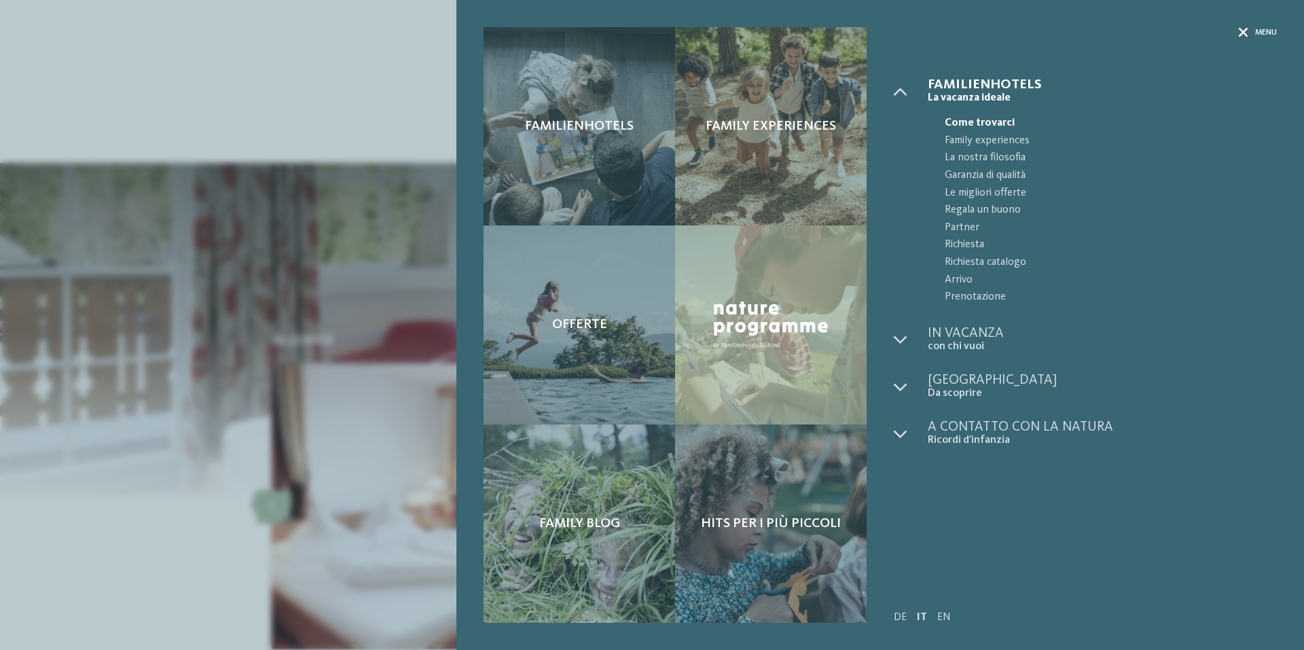
click at [1255, 33] on span "Menu" at bounding box center [1266, 33] width 22 height 12
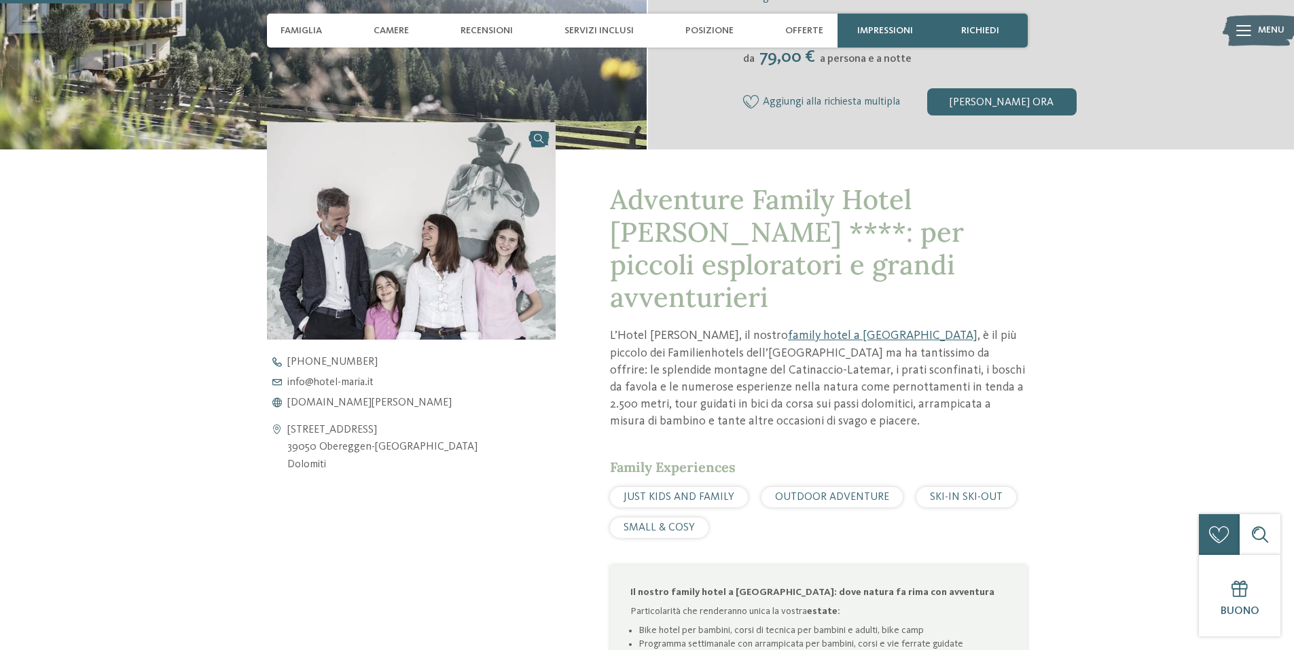
scroll to position [408, 0]
click at [331, 399] on span "[DOMAIN_NAME][PERSON_NAME]" at bounding box center [369, 403] width 164 height 11
